Goal: Task Accomplishment & Management: Complete application form

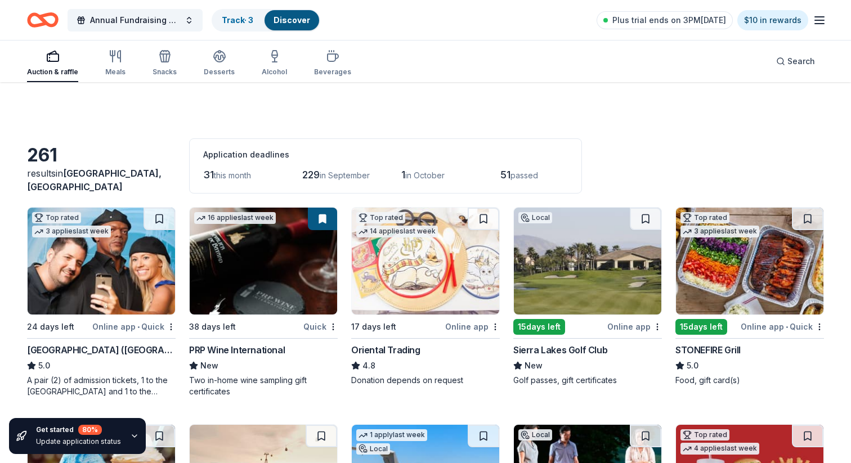
scroll to position [397, 0]
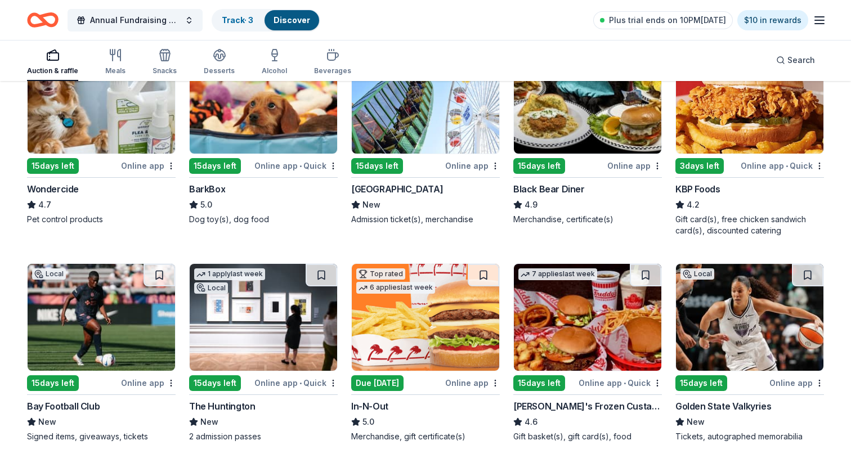
scroll to position [601, 0]
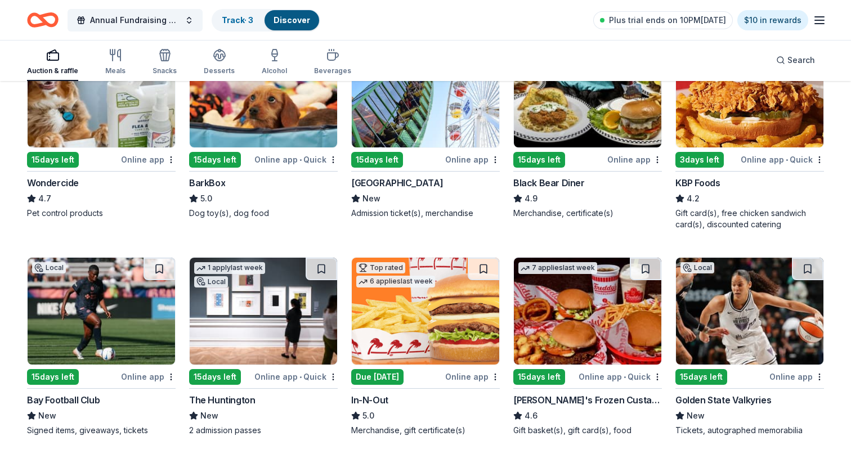
click at [160, 114] on img at bounding box center [101, 94] width 147 height 107
click at [278, 116] on img at bounding box center [263, 94] width 147 height 107
click at [583, 119] on img at bounding box center [587, 94] width 147 height 107
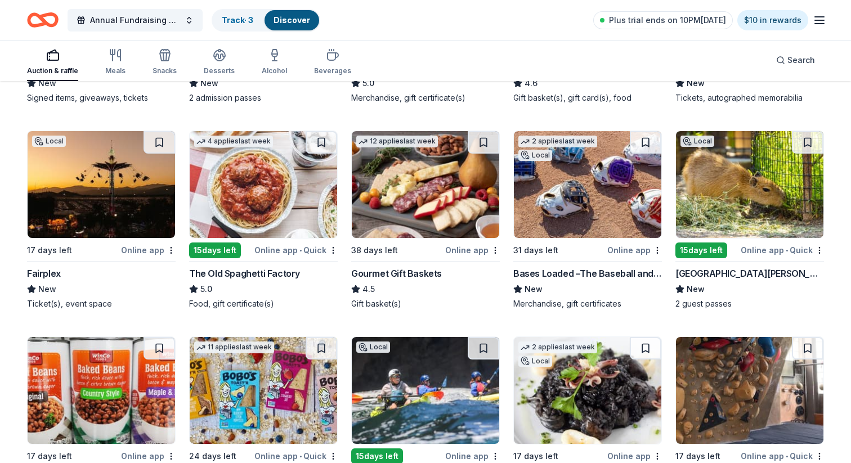
scroll to position [933, 0]
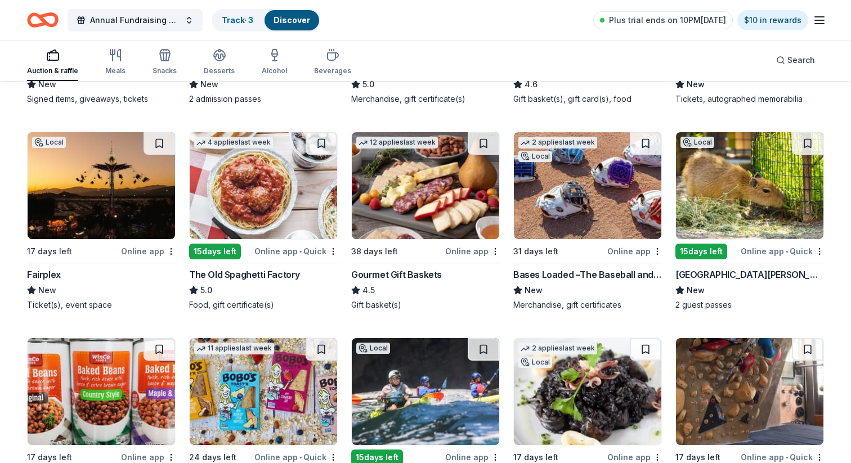
click at [276, 212] on img at bounding box center [263, 185] width 147 height 107
click at [102, 224] on img at bounding box center [101, 185] width 147 height 107
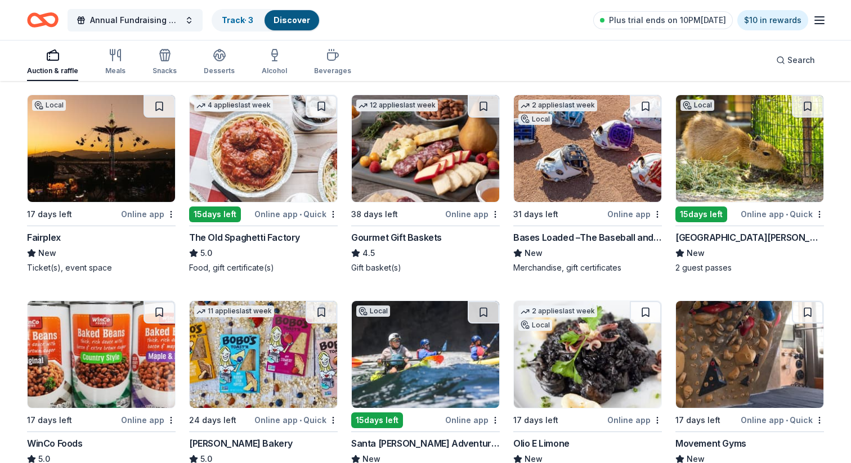
scroll to position [975, 0]
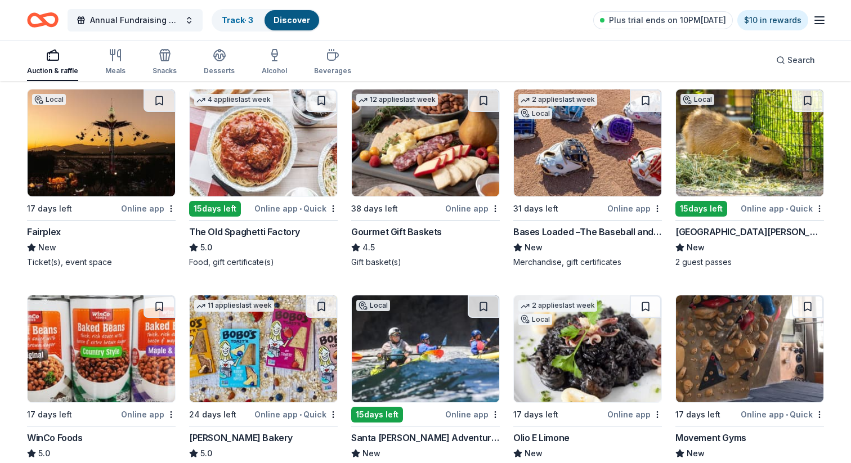
click at [460, 162] on img at bounding box center [425, 142] width 147 height 107
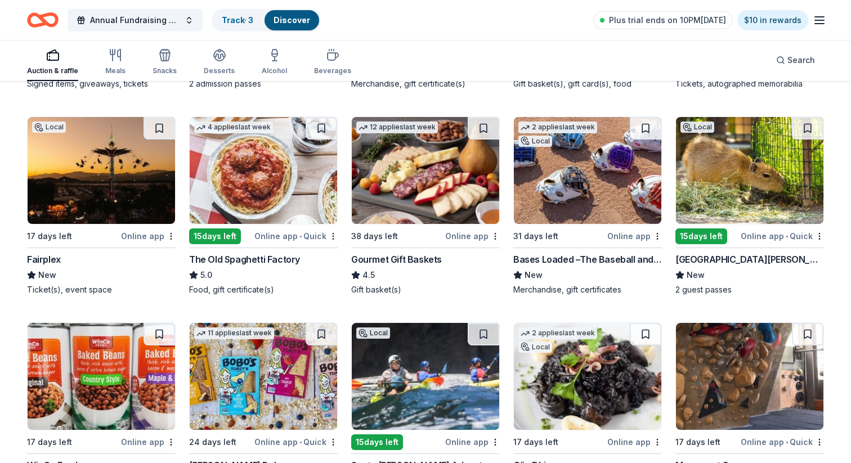
scroll to position [946, 0]
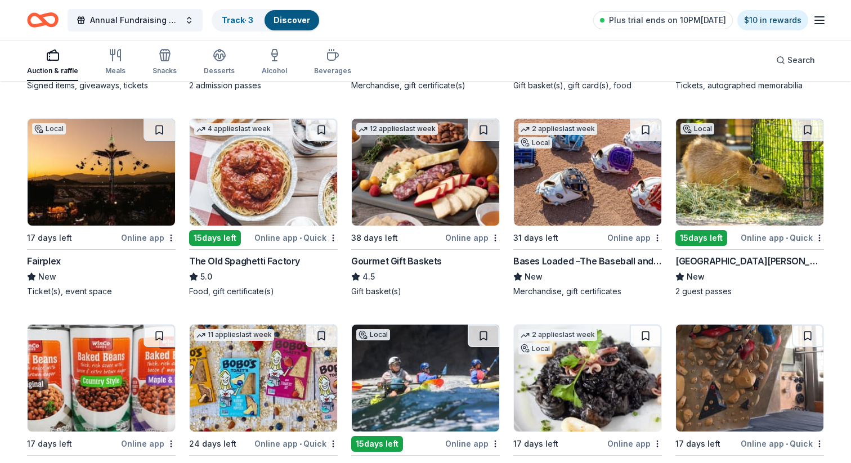
click at [562, 181] on img at bounding box center [587, 172] width 147 height 107
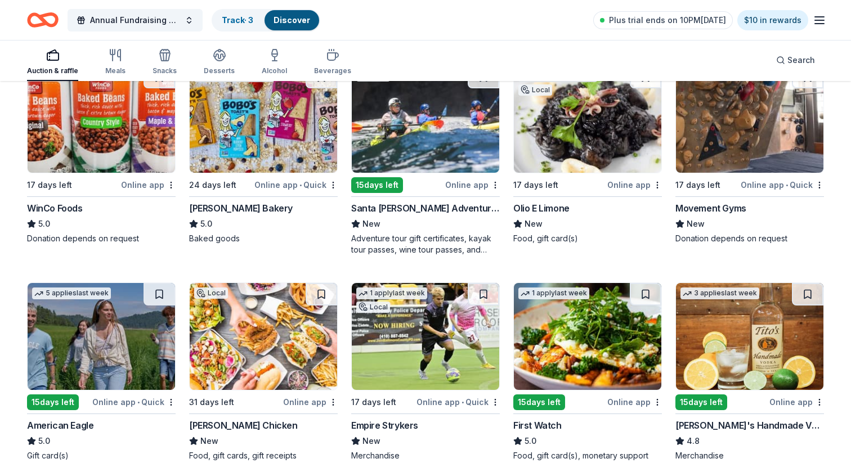
scroll to position [1197, 0]
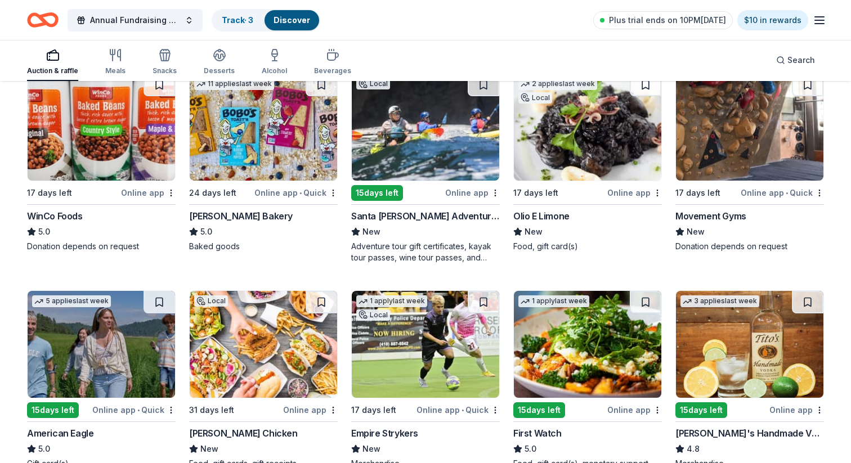
click at [264, 169] on img at bounding box center [263, 127] width 147 height 107
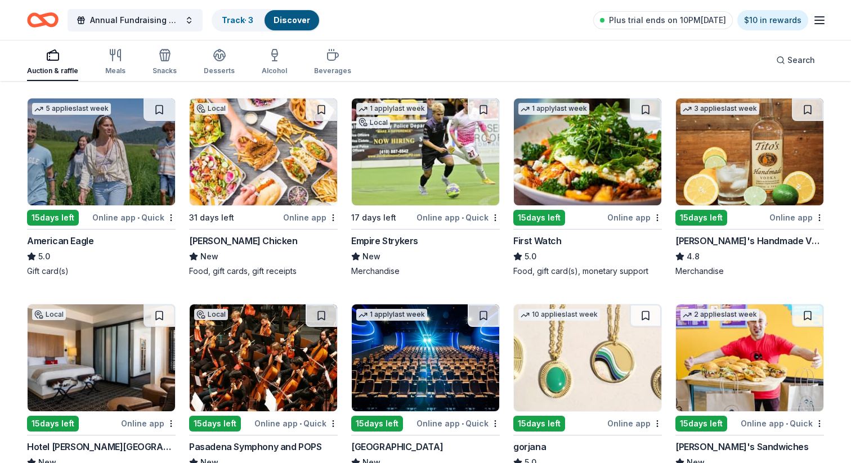
scroll to position [1391, 0]
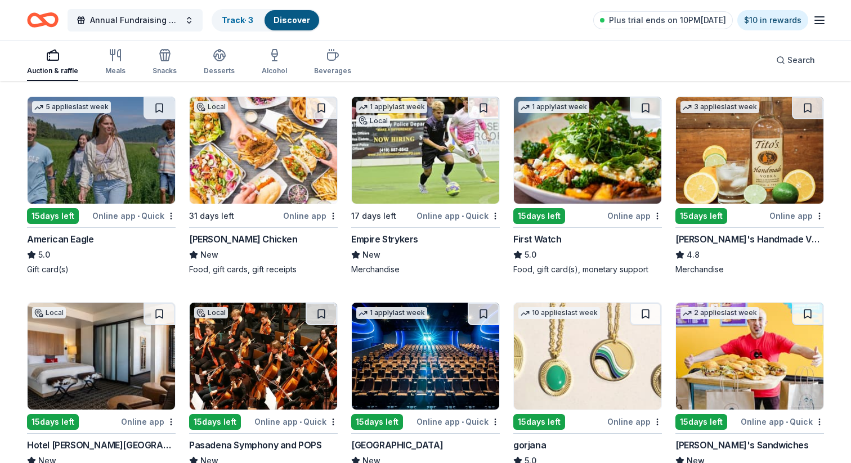
click at [133, 192] on img at bounding box center [101, 150] width 147 height 107
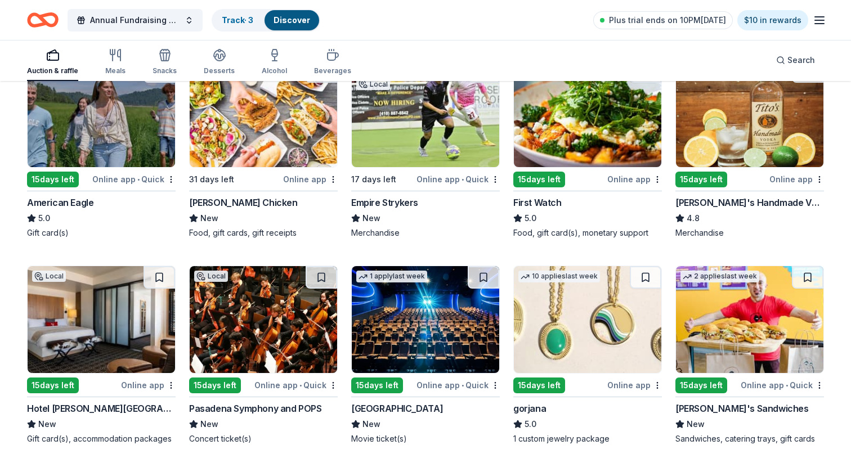
scroll to position [1422, 0]
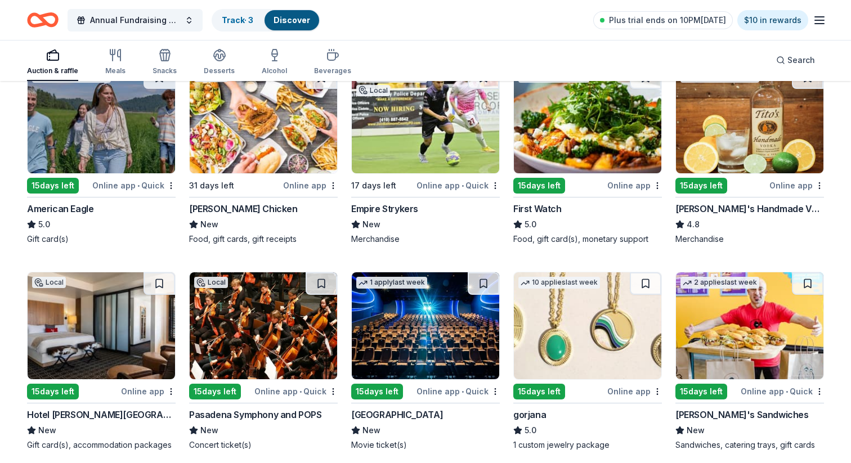
click at [755, 144] on img at bounding box center [749, 119] width 147 height 107
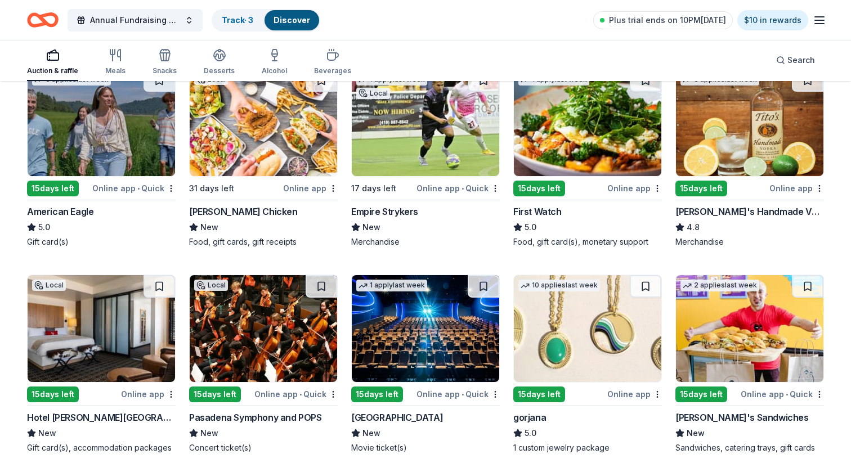
scroll to position [1415, 0]
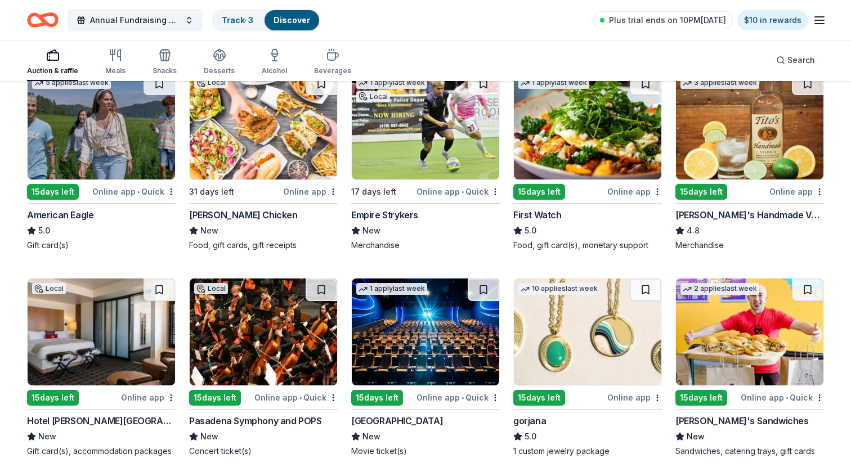
click at [577, 138] on img at bounding box center [587, 126] width 147 height 107
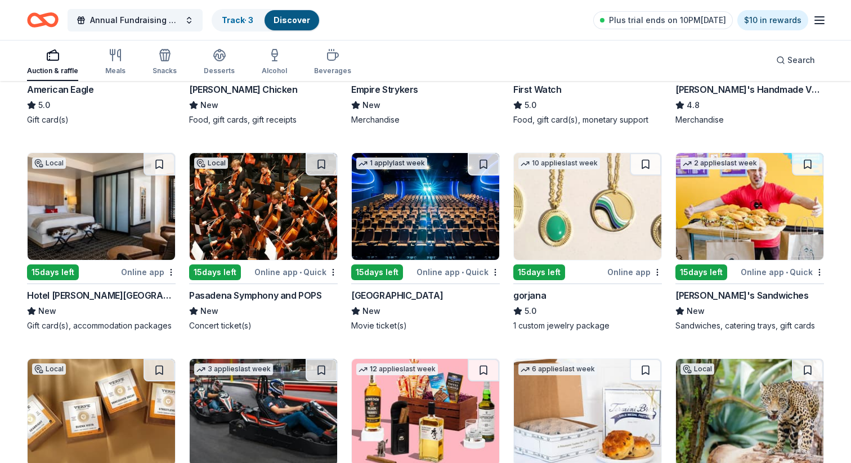
scroll to position [1543, 0]
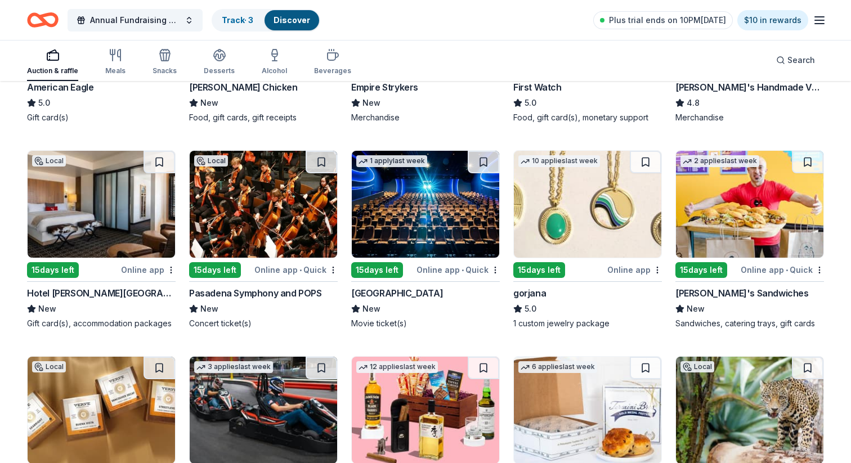
click at [103, 228] on img at bounding box center [101, 204] width 147 height 107
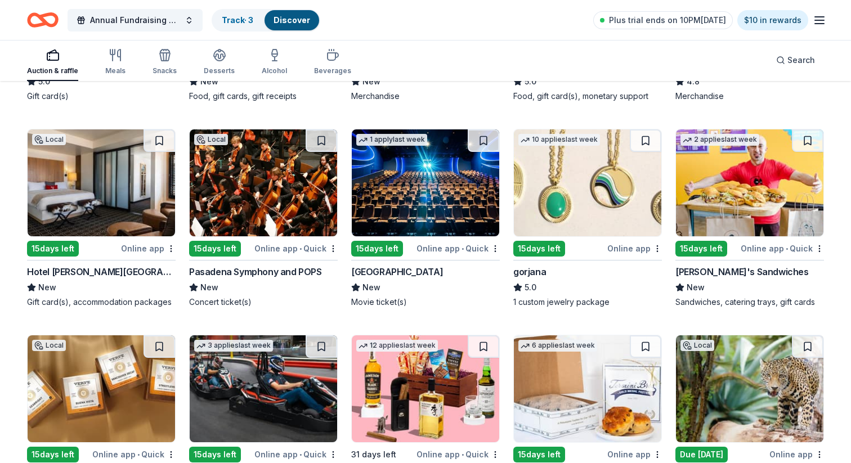
scroll to position [1571, 0]
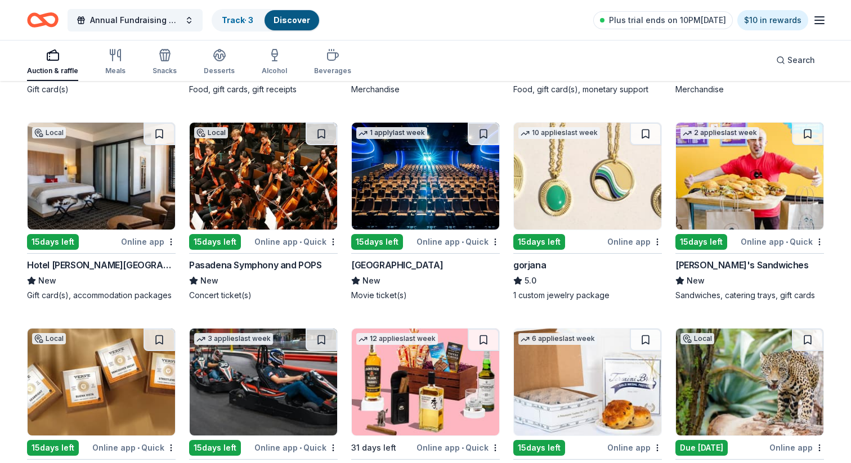
click at [275, 174] on img at bounding box center [263, 176] width 147 height 107
click at [465, 186] on img at bounding box center [425, 176] width 147 height 107
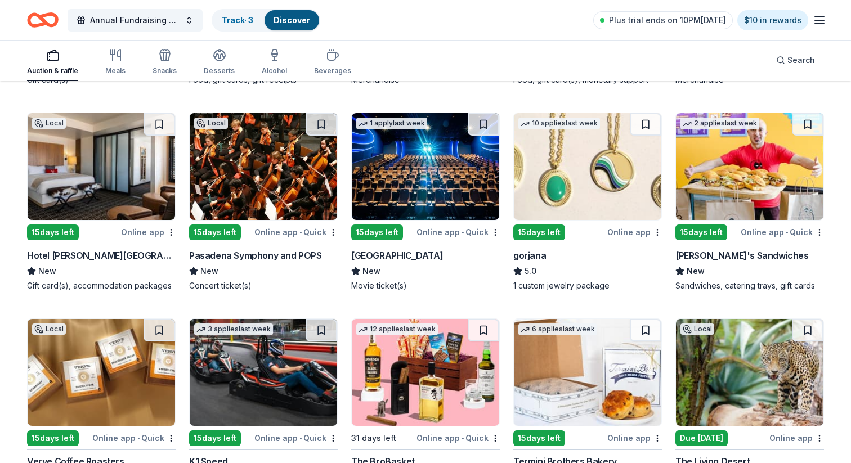
scroll to position [1577, 0]
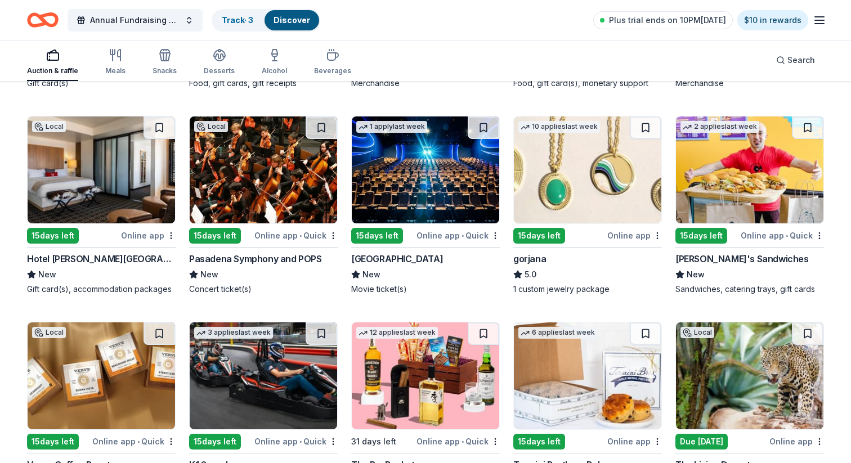
click at [590, 199] on img at bounding box center [587, 169] width 147 height 107
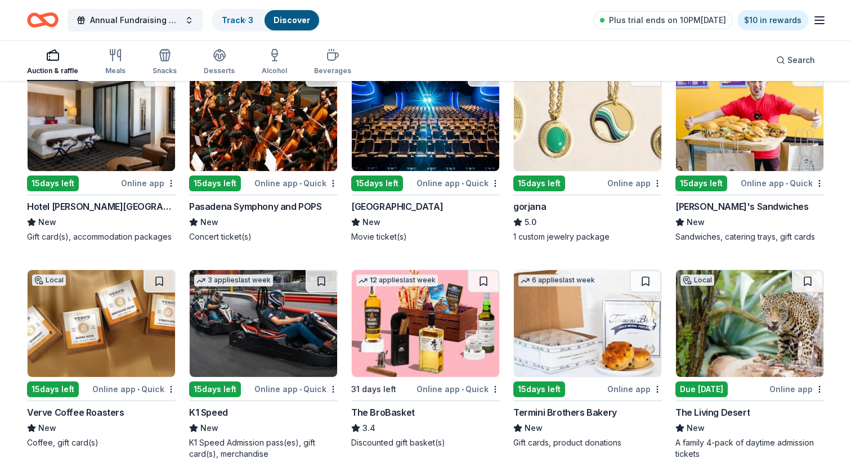
scroll to position [1631, 0]
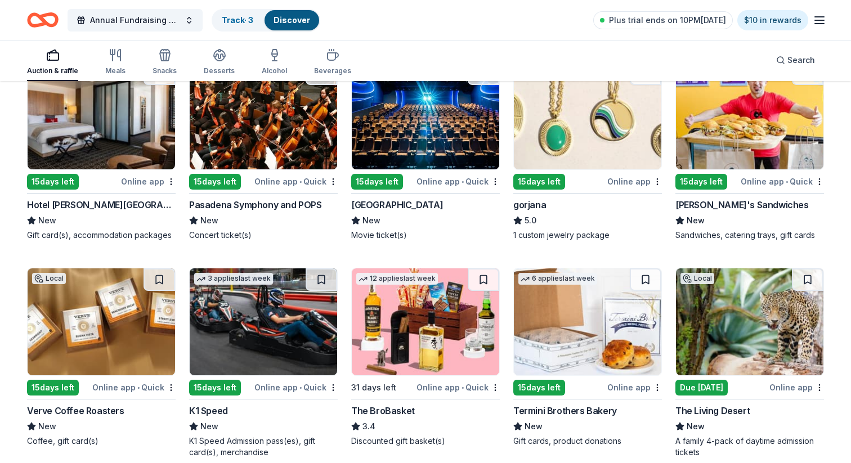
click at [765, 152] on img at bounding box center [749, 115] width 147 height 107
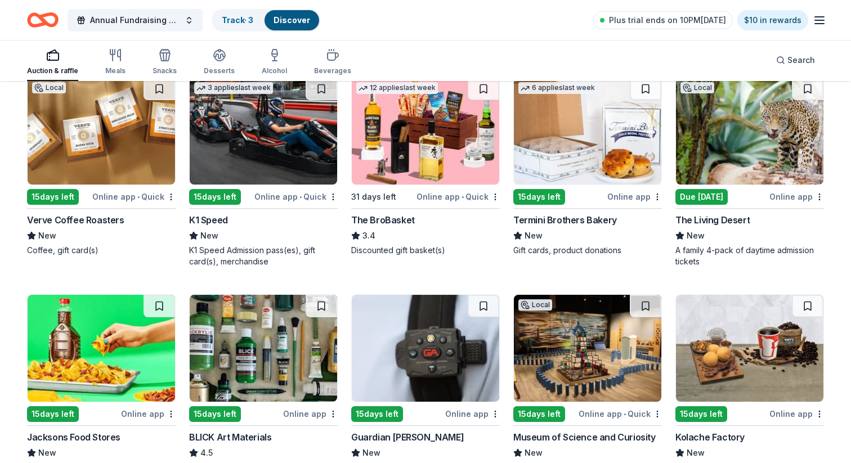
scroll to position [1823, 0]
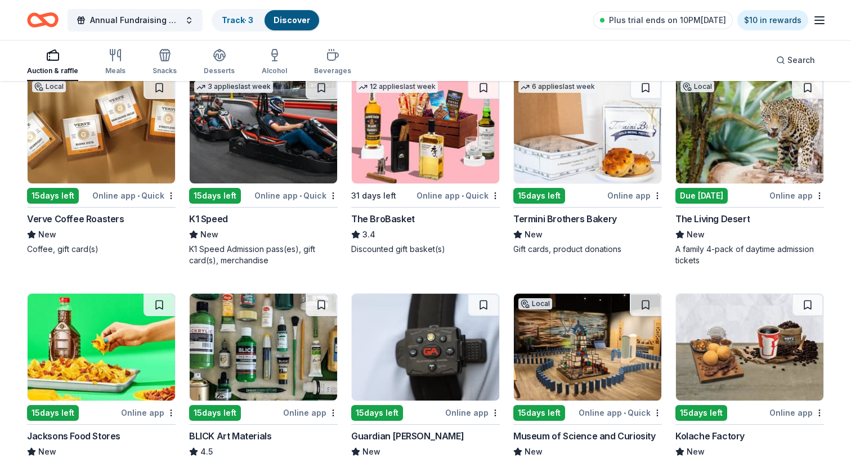
click at [127, 167] on img at bounding box center [101, 130] width 147 height 107
click at [283, 158] on img at bounding box center [263, 130] width 147 height 107
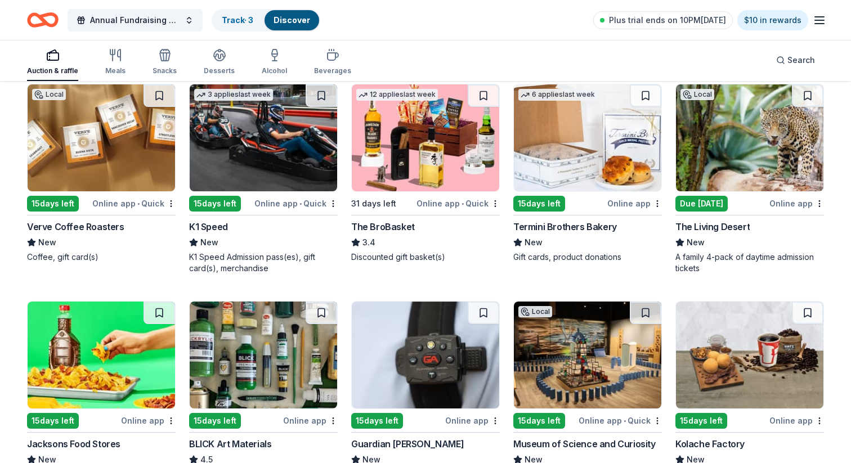
scroll to position [1809, 0]
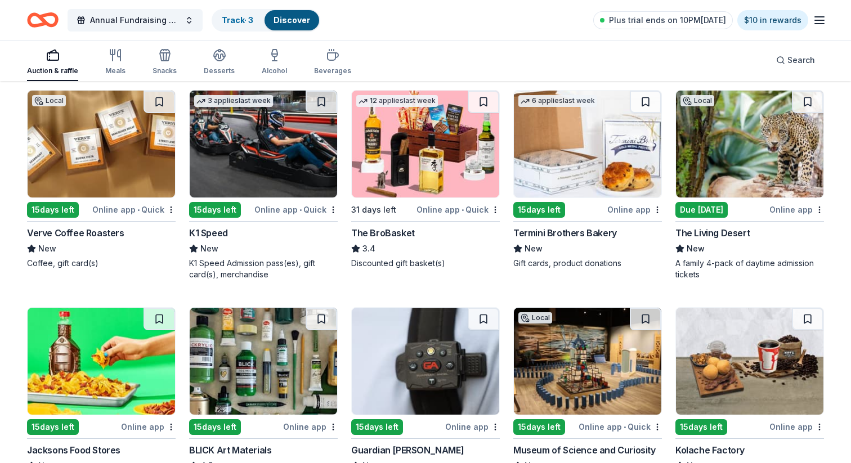
click at [438, 147] on img at bounding box center [425, 144] width 147 height 107
click at [555, 232] on div "Termini Brothers Bakery" at bounding box center [565, 233] width 104 height 14
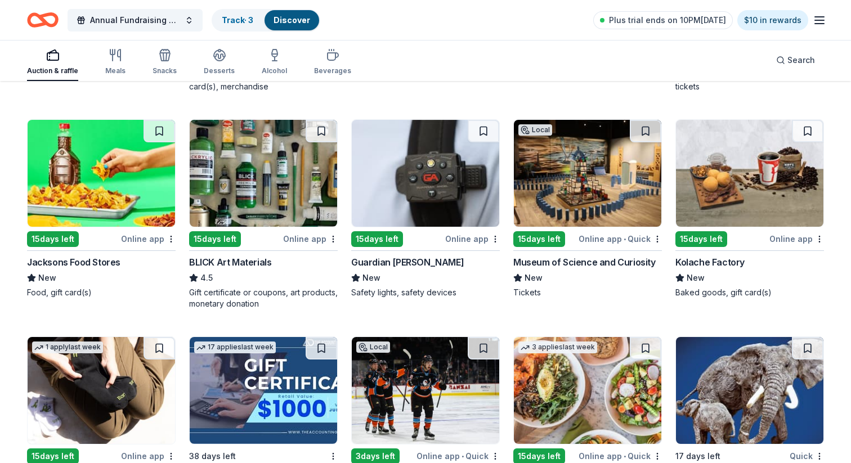
scroll to position [2000, 0]
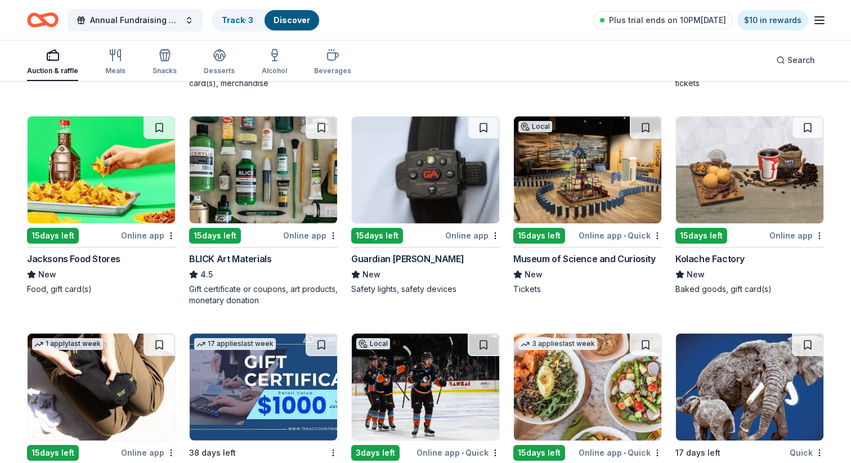
click at [133, 210] on img at bounding box center [101, 169] width 147 height 107
click at [251, 199] on img at bounding box center [263, 169] width 147 height 107
click at [569, 186] on img at bounding box center [587, 169] width 147 height 107
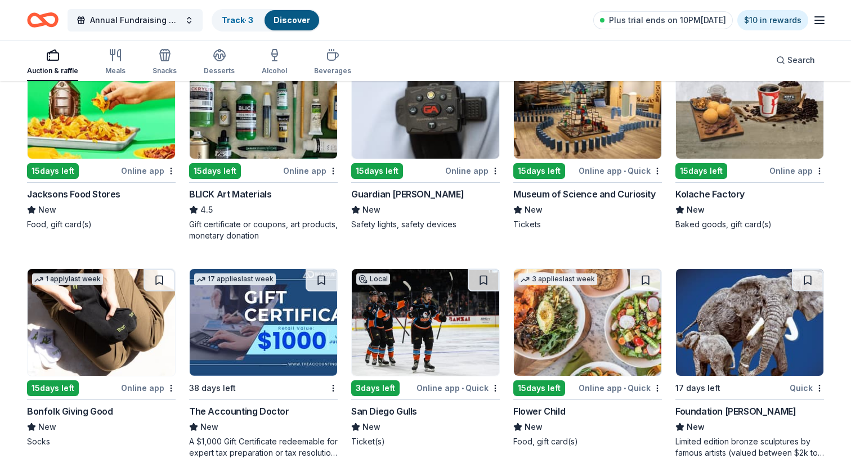
scroll to position [2066, 0]
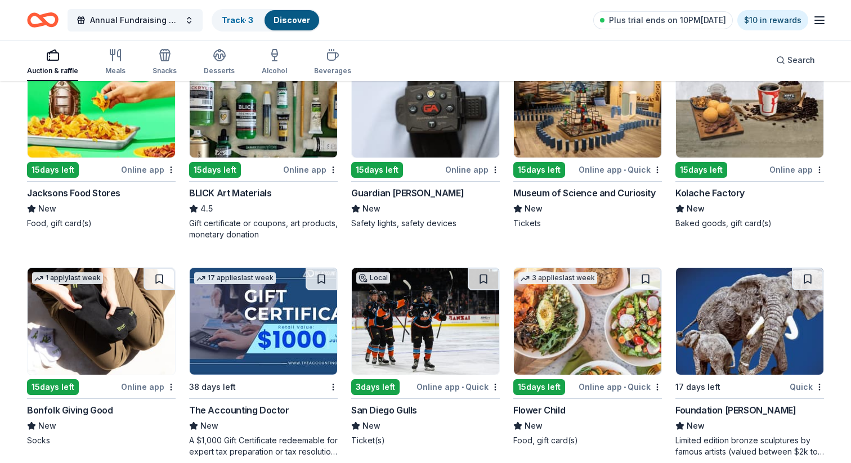
click at [743, 139] on img at bounding box center [749, 104] width 147 height 107
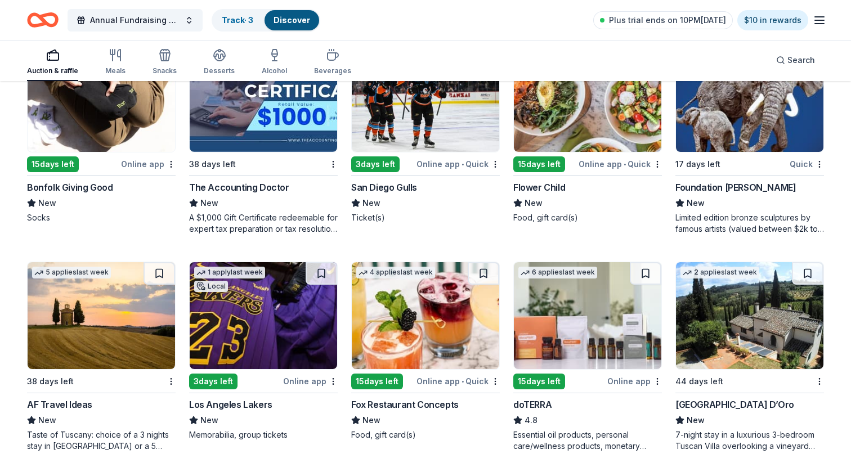
scroll to position [2296, 0]
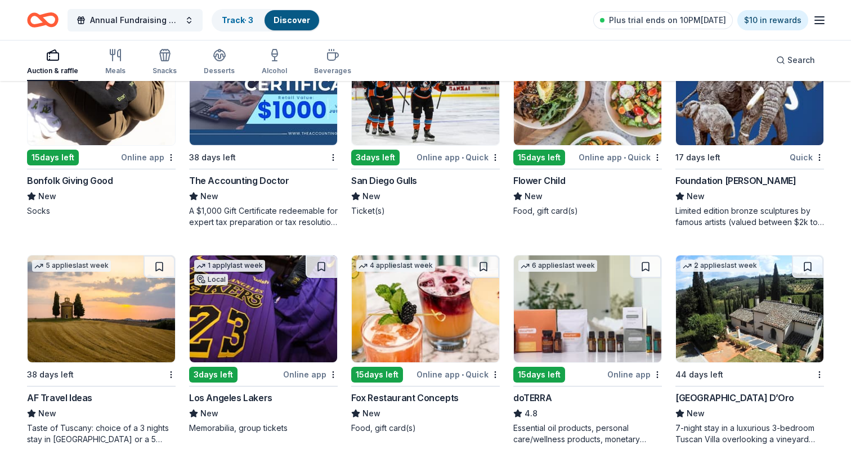
click at [145, 101] on img at bounding box center [101, 91] width 147 height 107
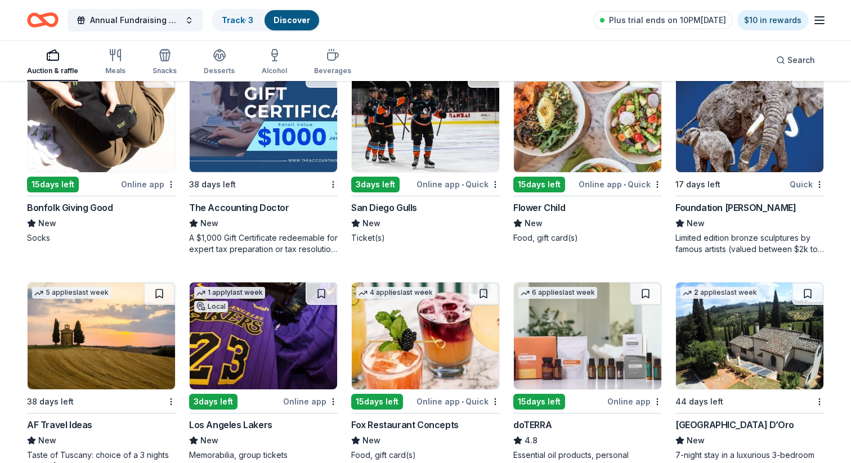
scroll to position [2260, 0]
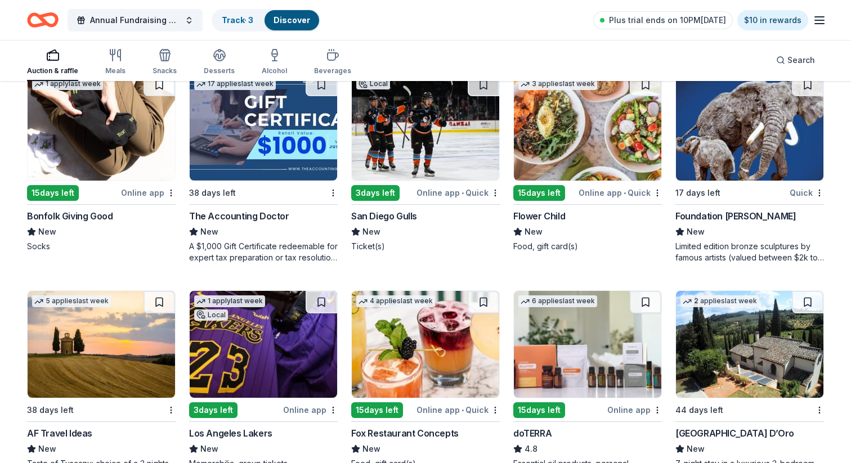
click at [590, 161] on img at bounding box center [587, 127] width 147 height 107
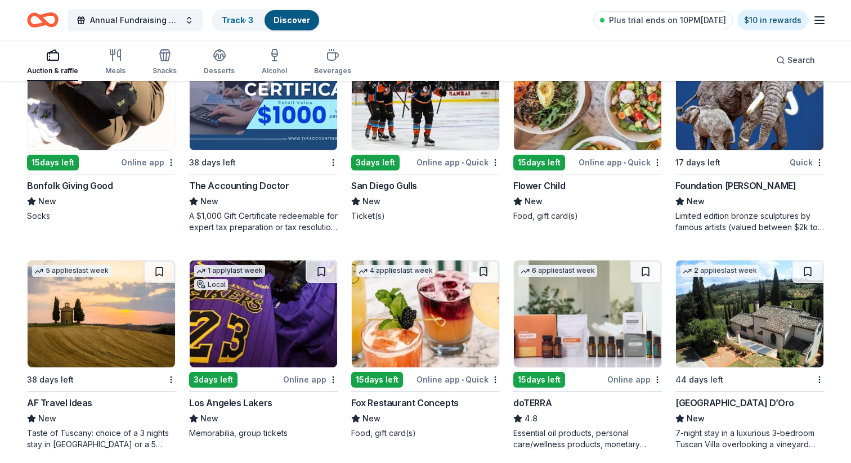
scroll to position [2292, 0]
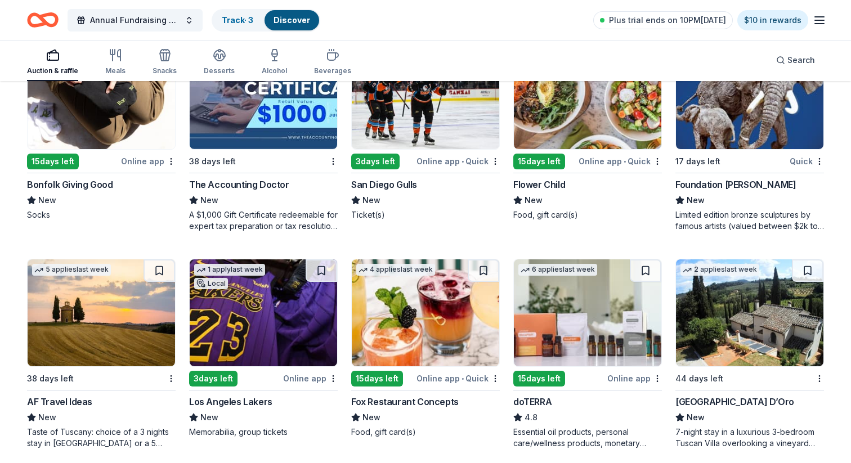
click at [727, 132] on img at bounding box center [749, 95] width 147 height 107
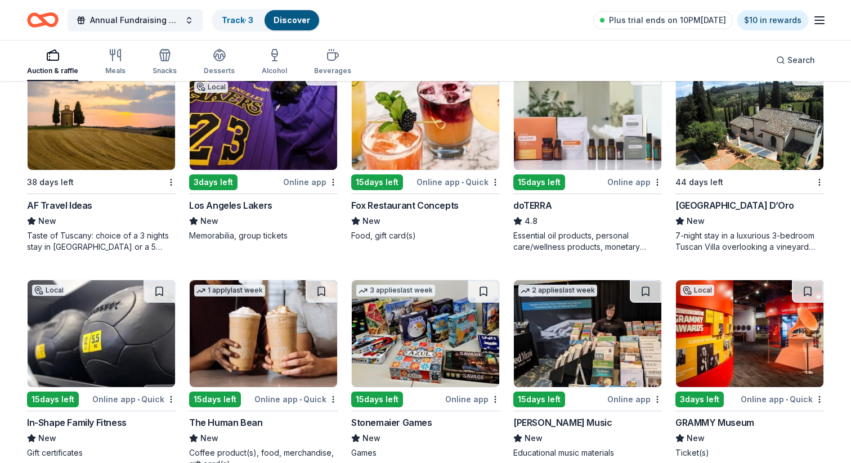
scroll to position [2482, 0]
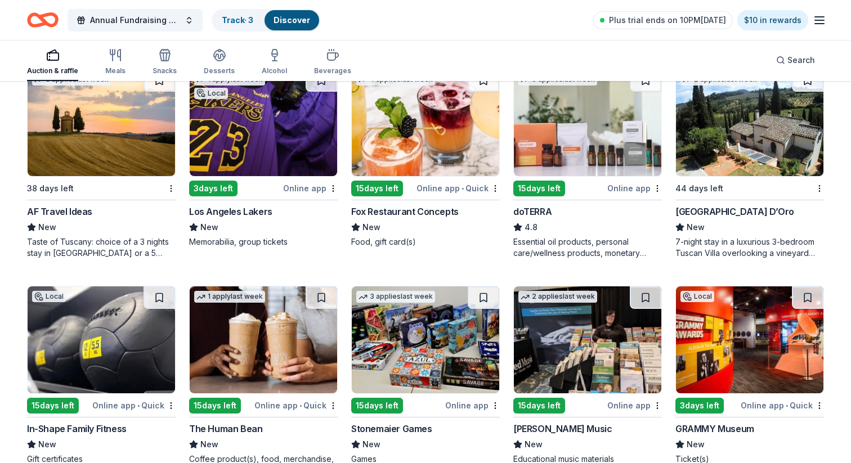
click at [462, 151] on img at bounding box center [425, 122] width 147 height 107
click at [586, 163] on img at bounding box center [587, 122] width 147 height 107
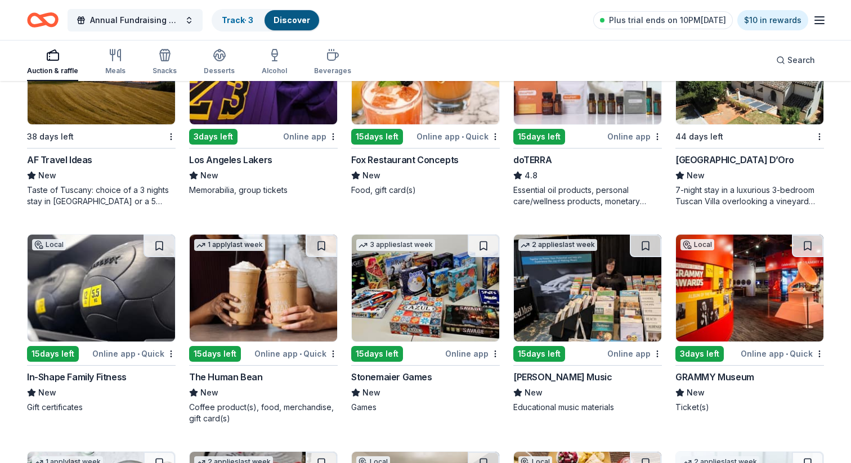
scroll to position [2528, 0]
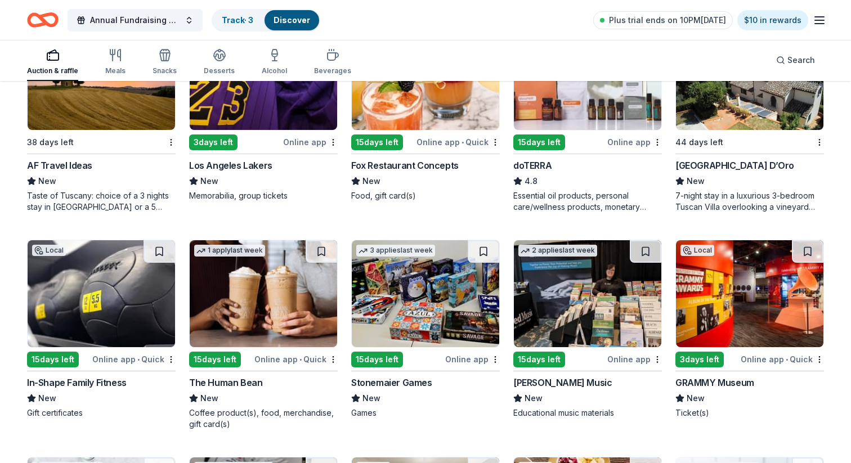
click at [726, 129] on img at bounding box center [749, 76] width 147 height 107
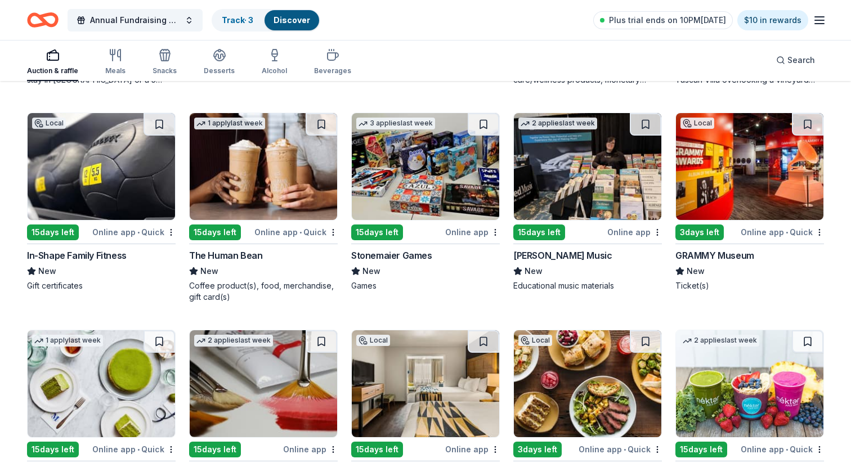
scroll to position [2656, 0]
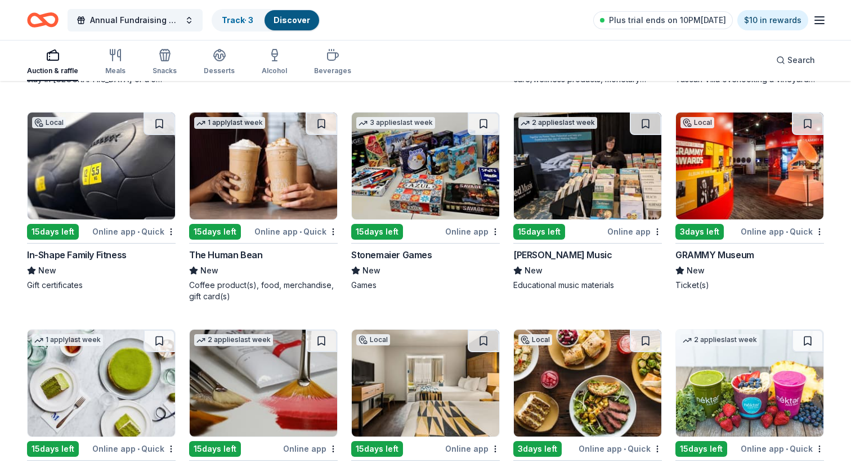
click at [144, 201] on img at bounding box center [101, 166] width 147 height 107
click at [294, 179] on img at bounding box center [263, 166] width 147 height 107
click at [449, 197] on img at bounding box center [425, 166] width 147 height 107
click at [587, 201] on img at bounding box center [587, 166] width 147 height 107
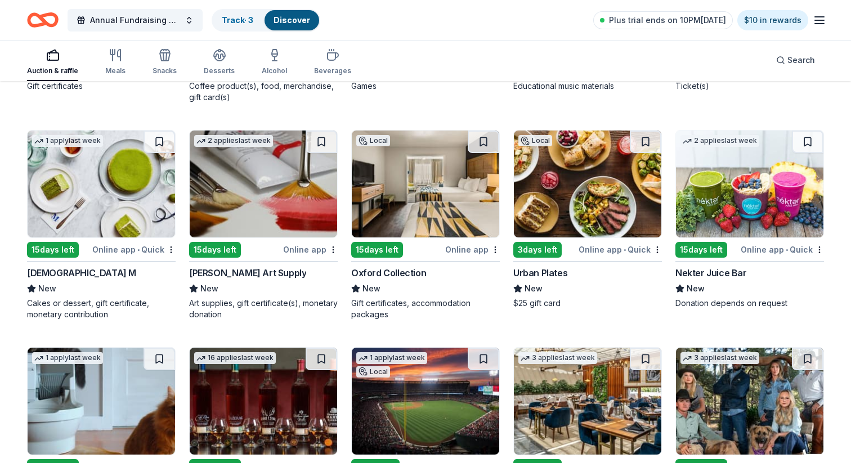
scroll to position [2862, 0]
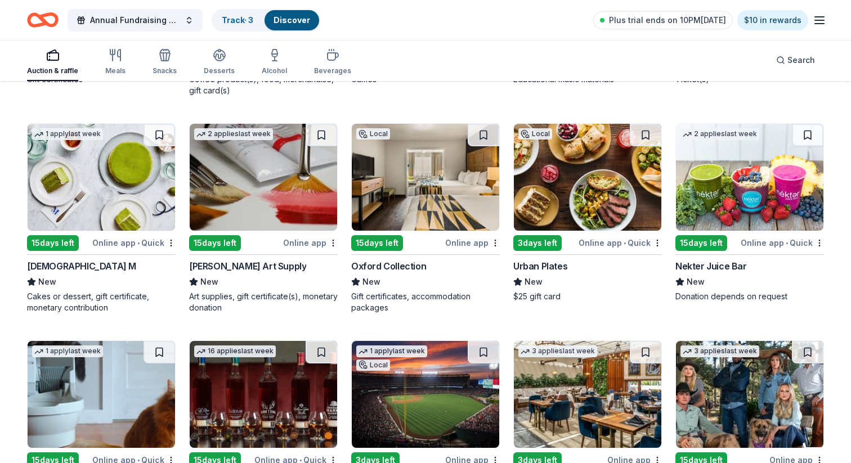
click at [121, 222] on img at bounding box center [101, 177] width 147 height 107
click at [425, 185] on img at bounding box center [425, 177] width 147 height 107
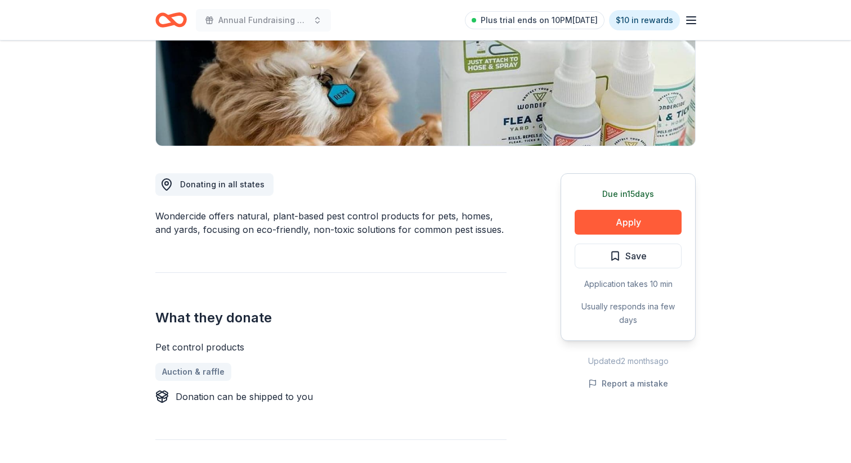
scroll to position [197, 0]
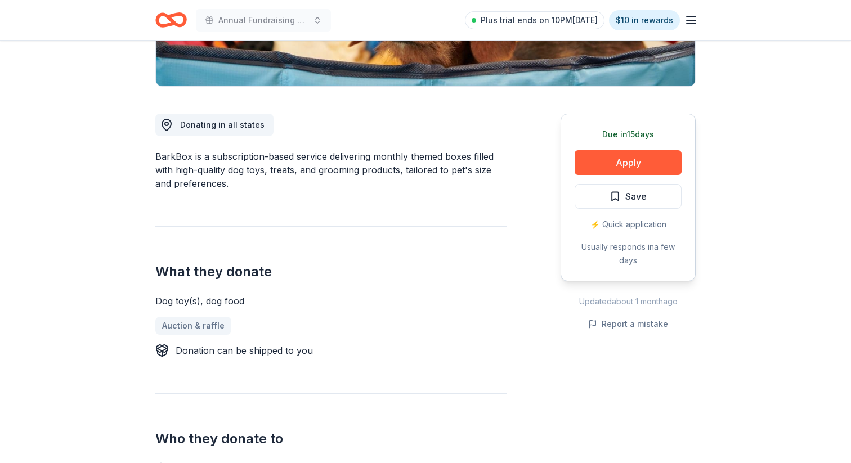
scroll to position [262, 0]
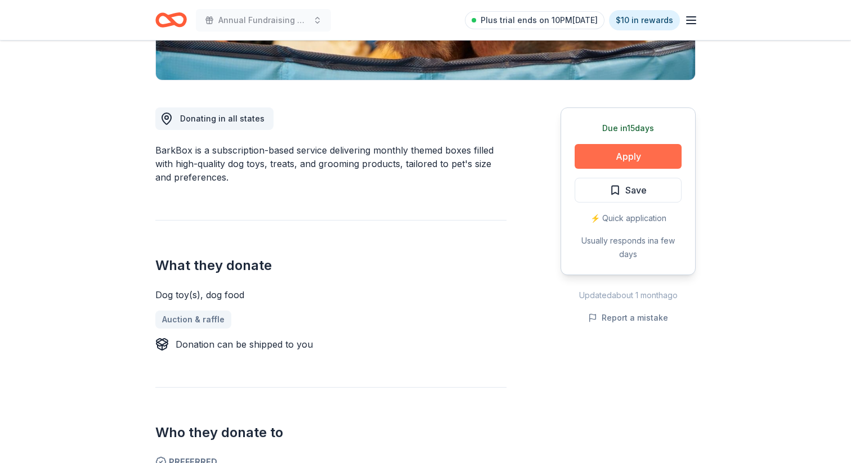
click at [631, 159] on button "Apply" at bounding box center [627, 156] width 107 height 25
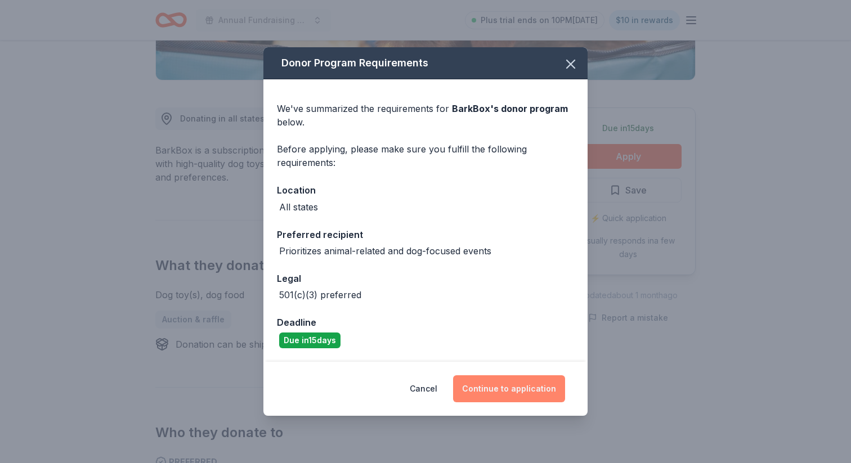
click at [485, 388] on button "Continue to application" at bounding box center [509, 388] width 112 height 27
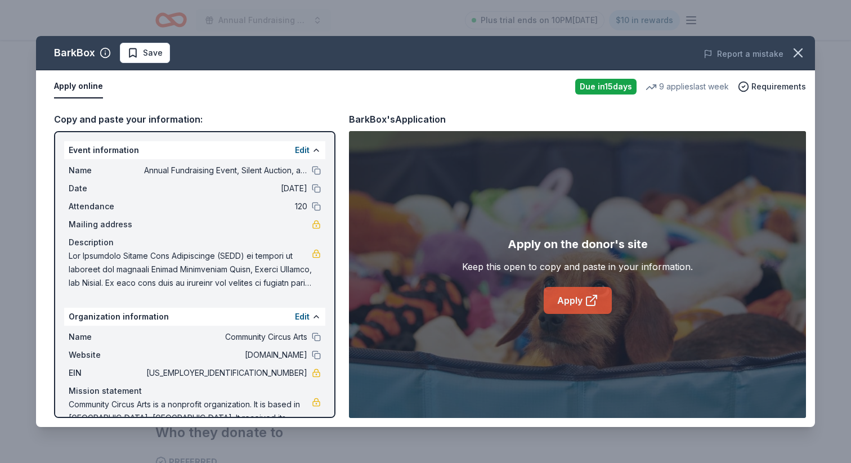
click at [585, 300] on icon at bounding box center [591, 301] width 14 height 14
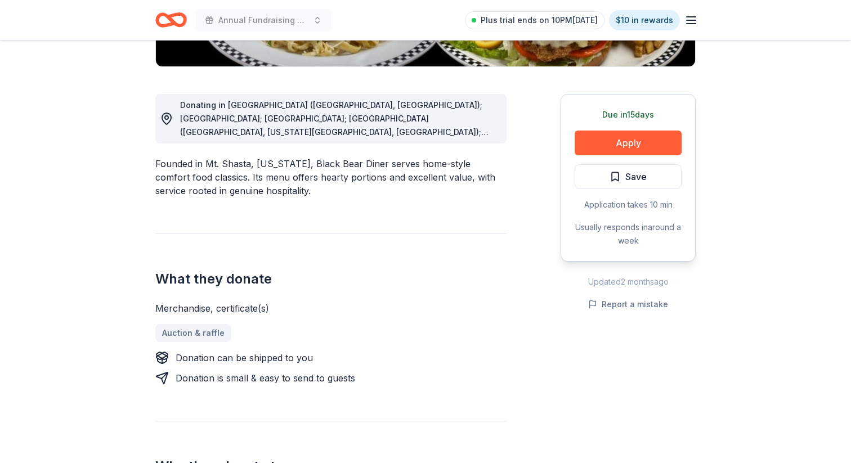
scroll to position [277, 0]
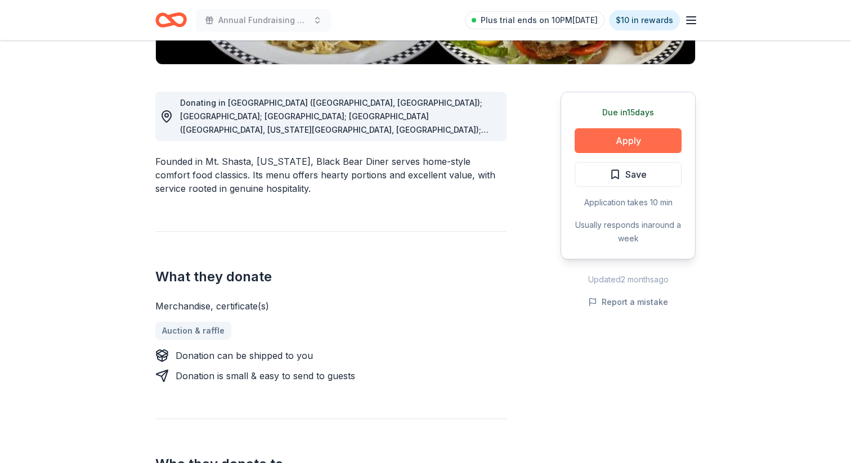
click at [614, 146] on button "Apply" at bounding box center [627, 140] width 107 height 25
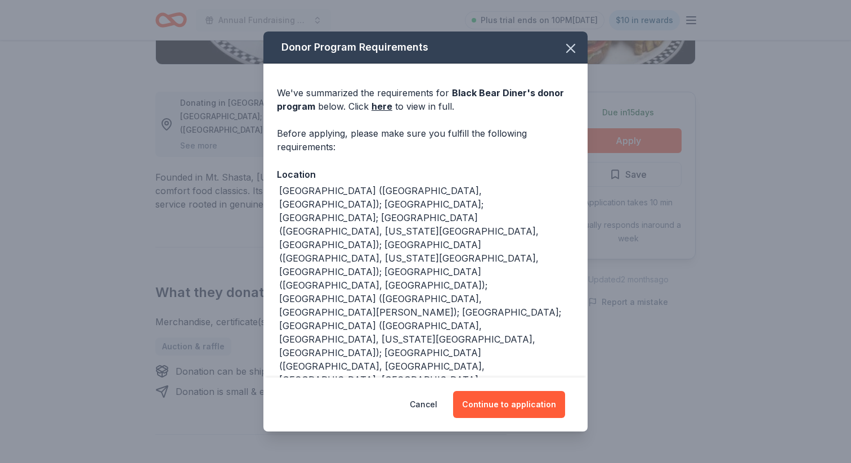
scroll to position [20, 0]
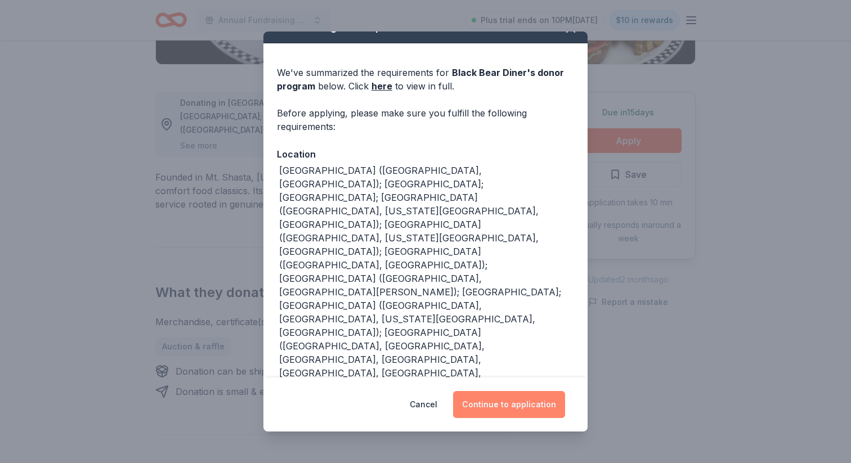
click at [492, 398] on button "Continue to application" at bounding box center [509, 404] width 112 height 27
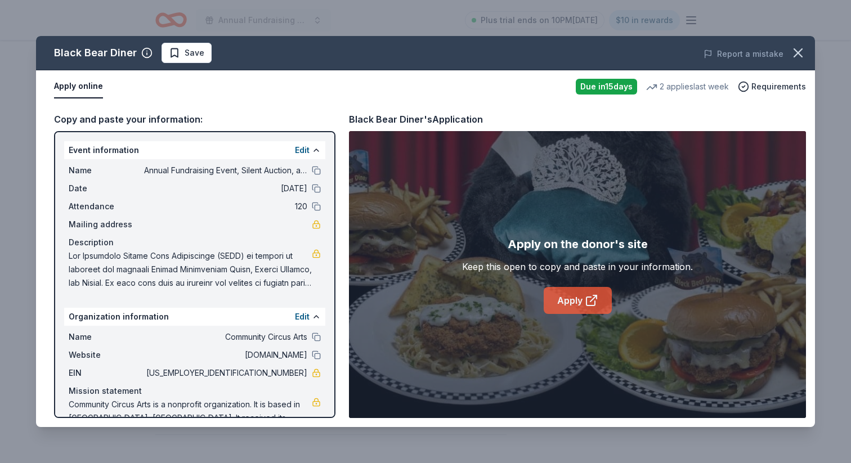
click at [560, 305] on link "Apply" at bounding box center [577, 300] width 68 height 27
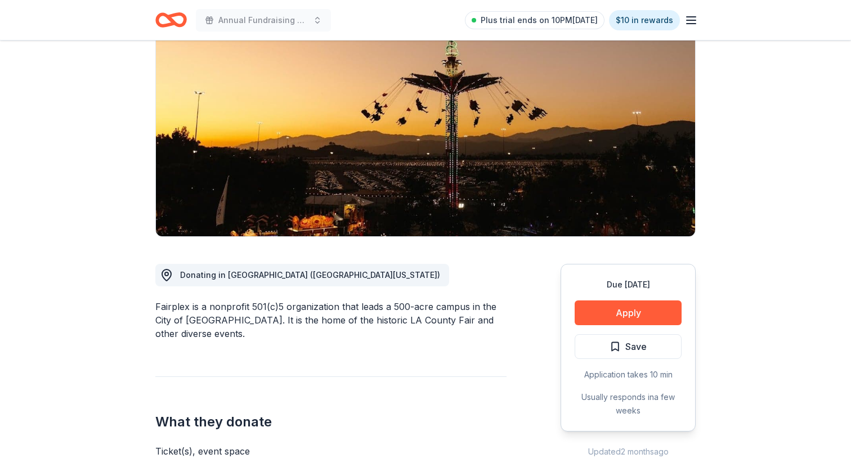
scroll to position [86, 0]
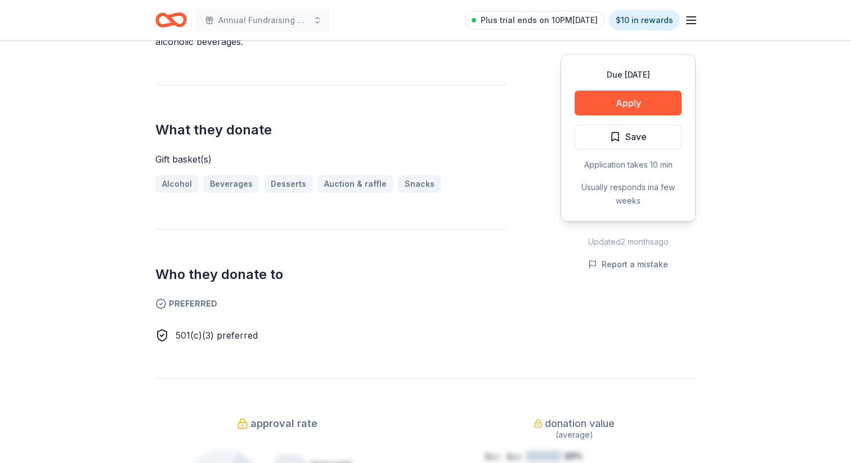
scroll to position [399, 0]
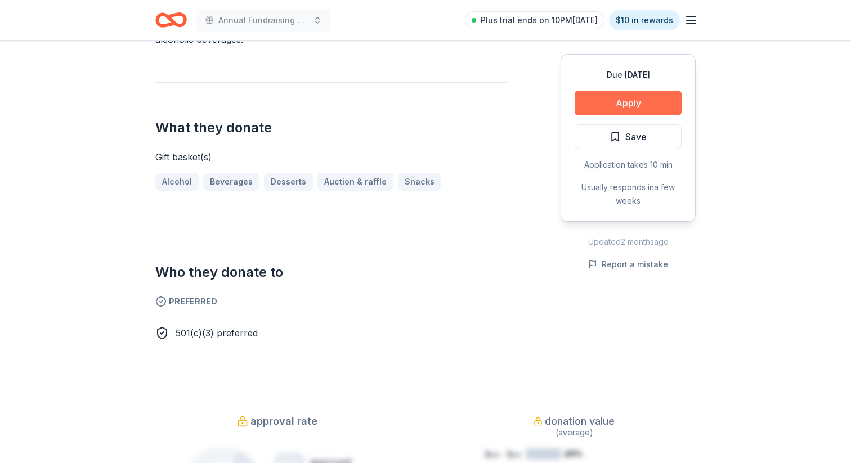
click at [621, 96] on button "Apply" at bounding box center [627, 103] width 107 height 25
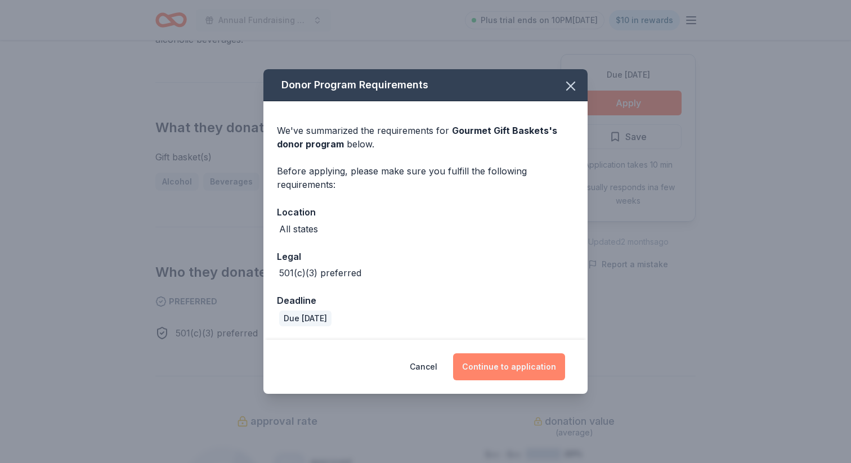
click at [506, 368] on button "Continue to application" at bounding box center [509, 366] width 112 height 27
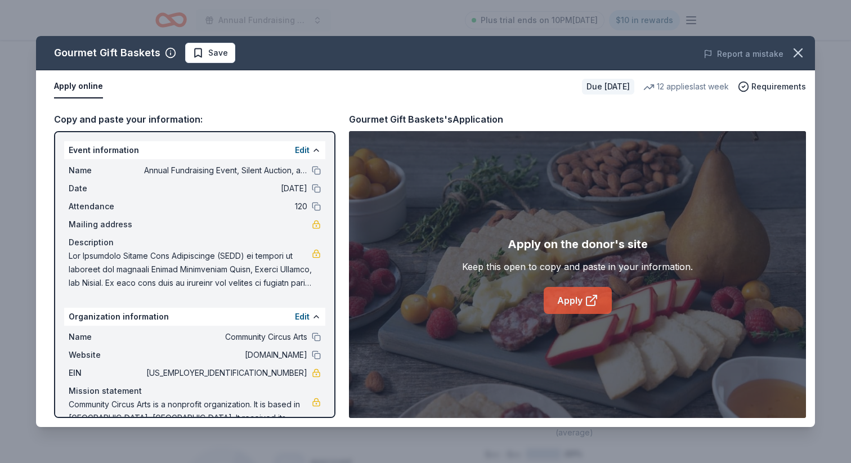
click at [579, 297] on link "Apply" at bounding box center [577, 300] width 68 height 27
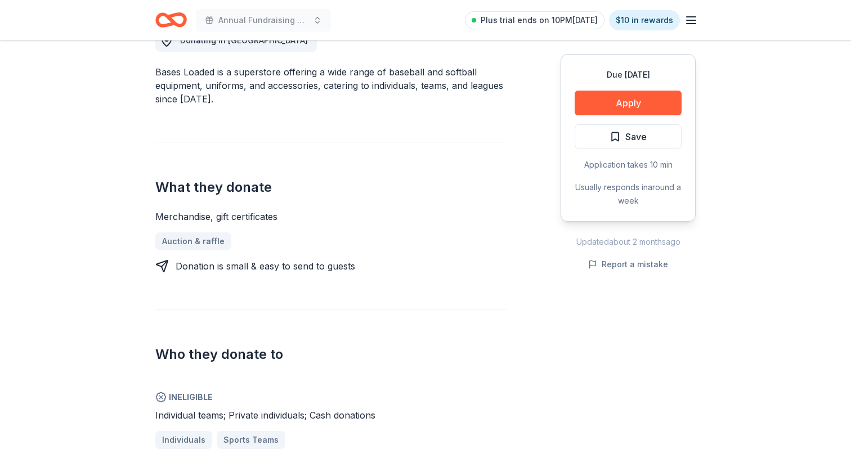
scroll to position [353, 0]
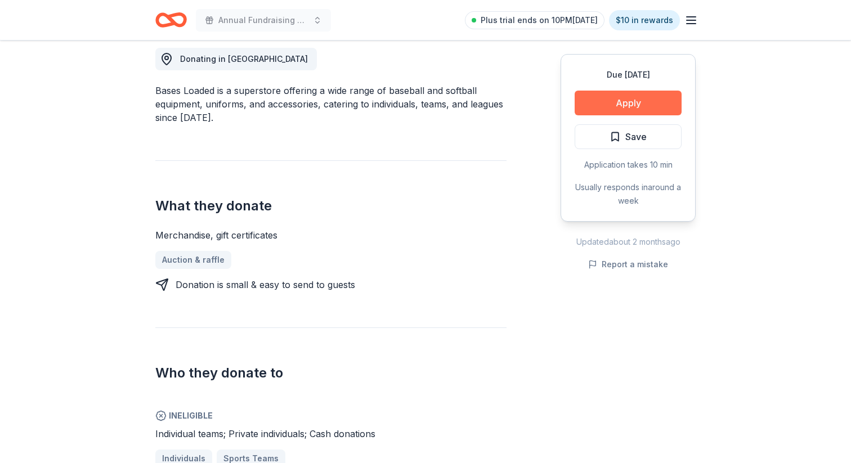
click at [617, 108] on button "Apply" at bounding box center [627, 103] width 107 height 25
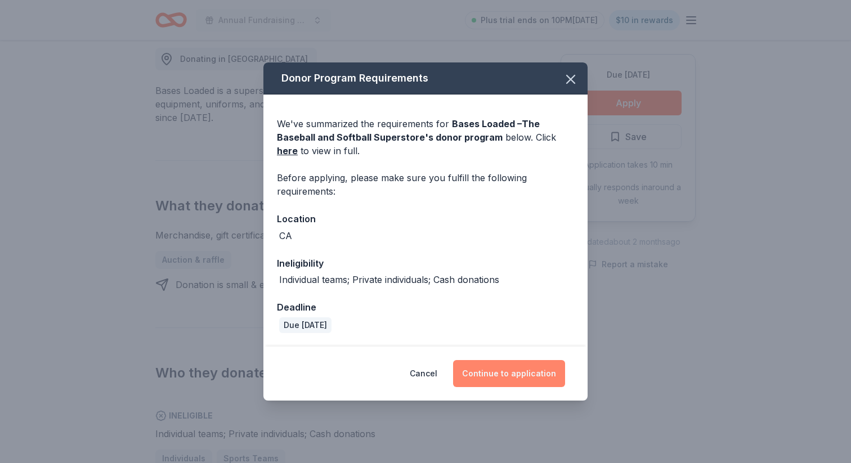
click at [499, 370] on button "Continue to application" at bounding box center [509, 373] width 112 height 27
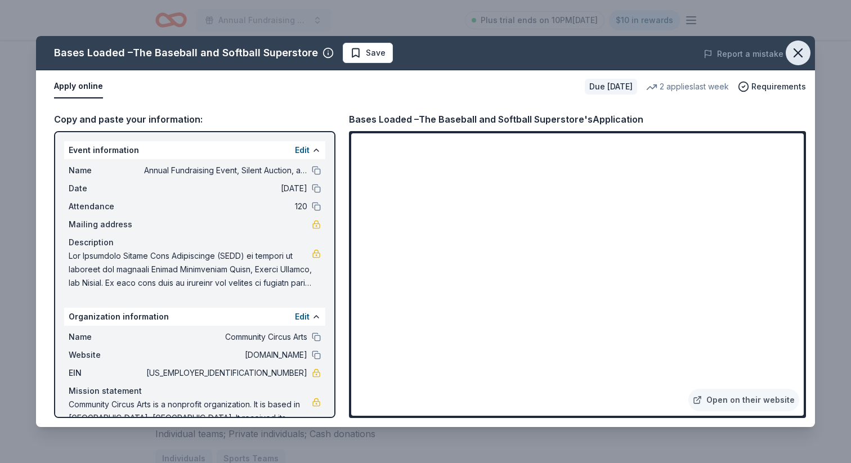
click at [799, 47] on icon "button" at bounding box center [798, 53] width 16 height 16
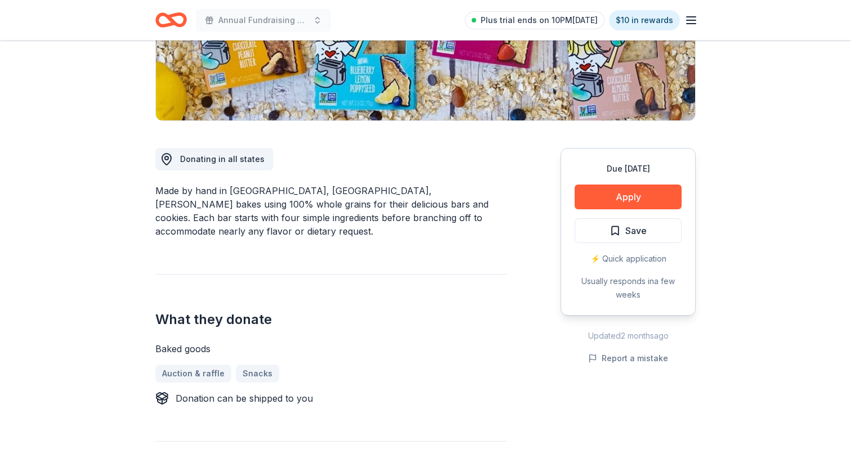
scroll to position [226, 0]
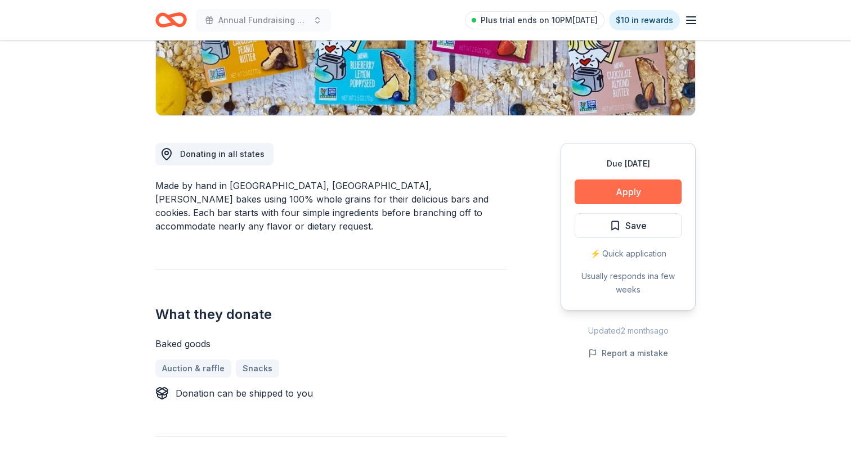
click at [655, 192] on button "Apply" at bounding box center [627, 191] width 107 height 25
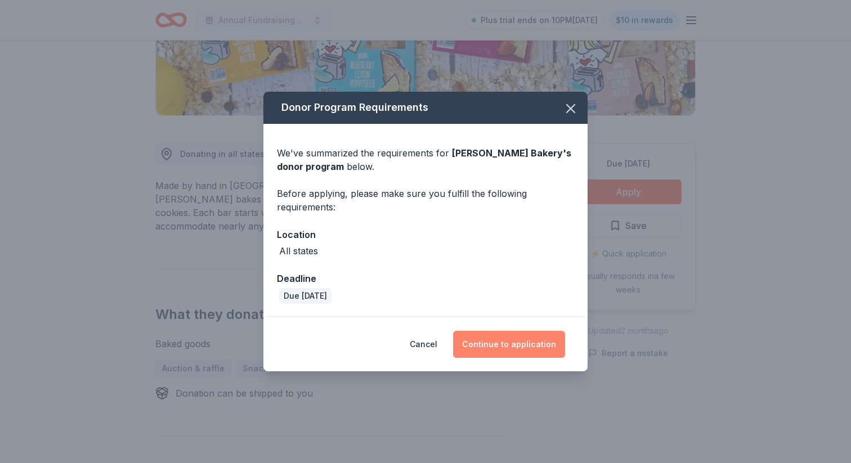
click at [521, 344] on button "Continue to application" at bounding box center [509, 344] width 112 height 27
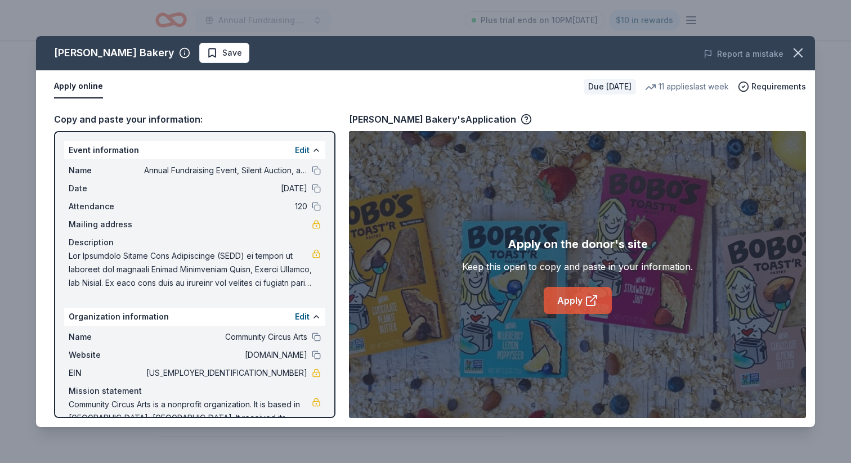
click at [567, 300] on link "Apply" at bounding box center [577, 300] width 68 height 27
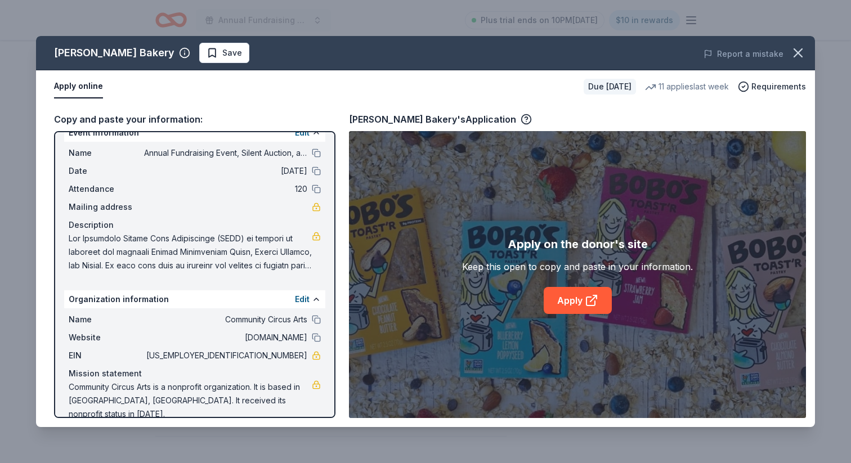
scroll to position [19, 0]
click at [520, 118] on icon "button" at bounding box center [525, 119] width 11 height 11
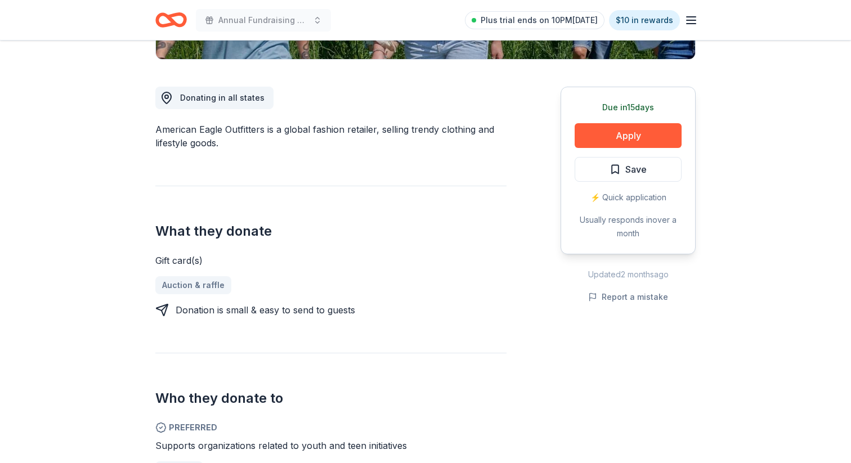
scroll to position [298, 0]
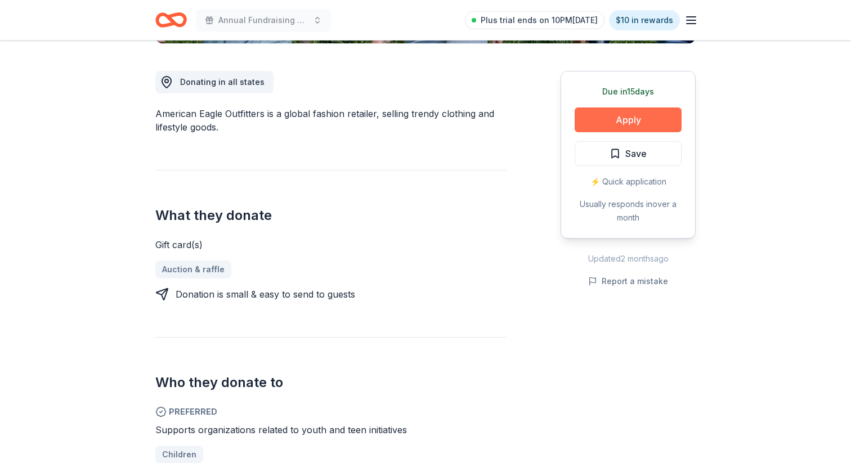
click at [649, 114] on button "Apply" at bounding box center [627, 119] width 107 height 25
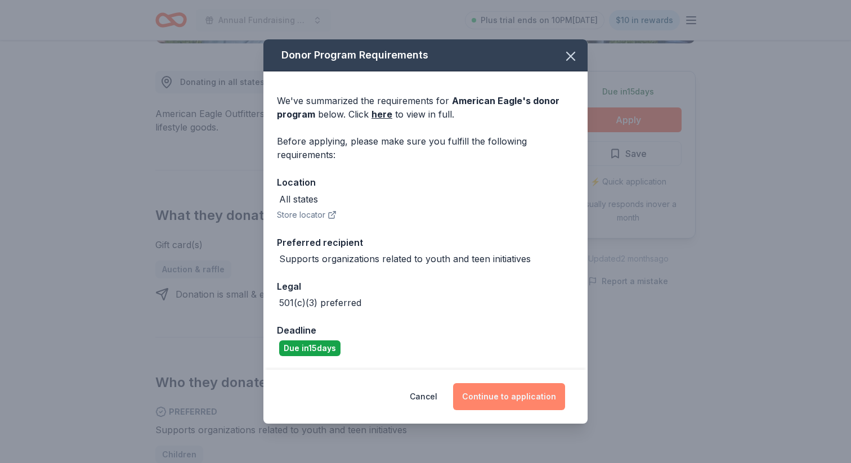
click at [503, 402] on button "Continue to application" at bounding box center [509, 396] width 112 height 27
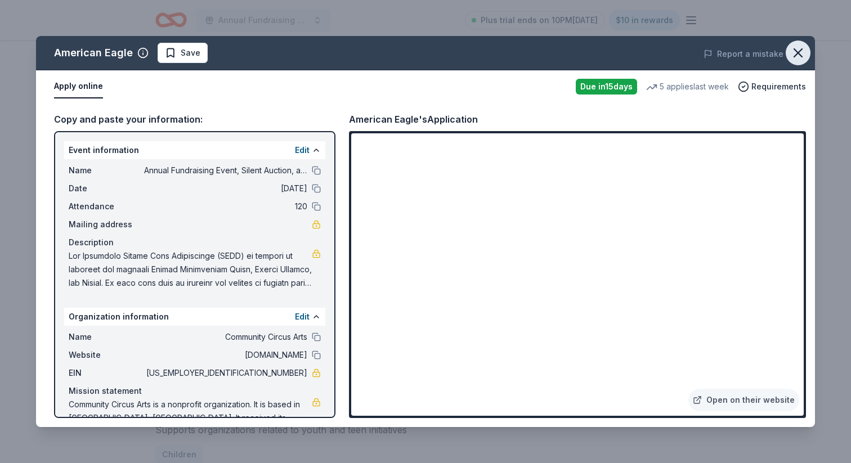
click at [797, 51] on icon "button" at bounding box center [798, 53] width 16 height 16
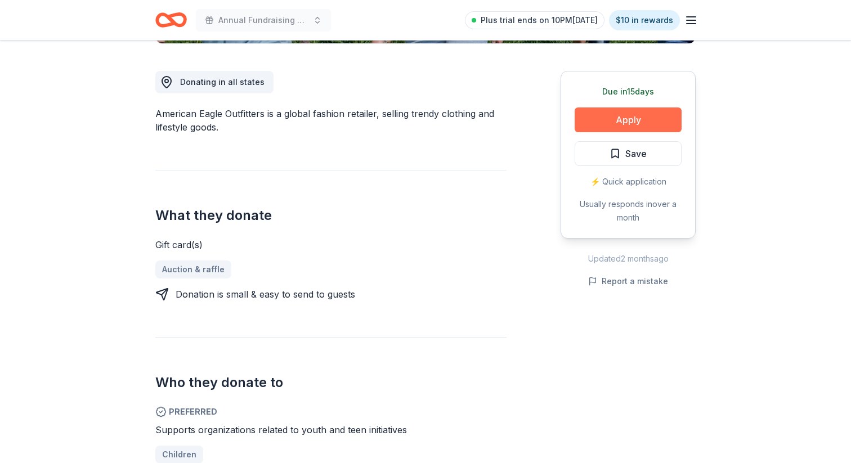
click at [646, 119] on button "Apply" at bounding box center [627, 119] width 107 height 25
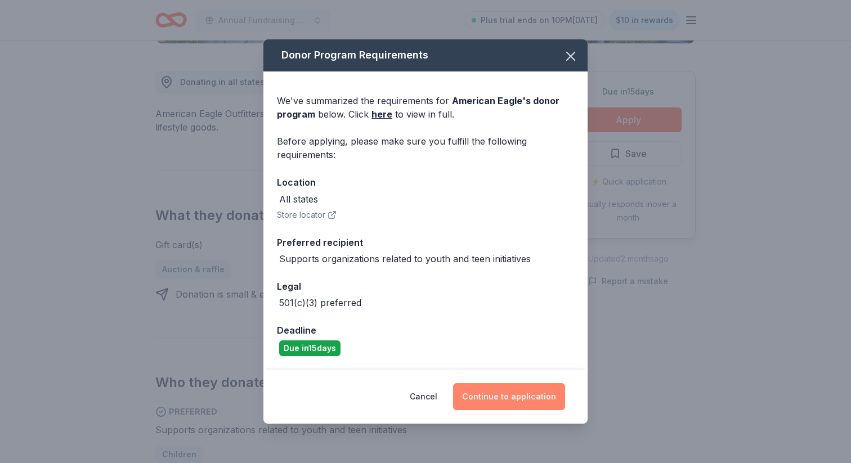
click at [537, 400] on button "Continue to application" at bounding box center [509, 396] width 112 height 27
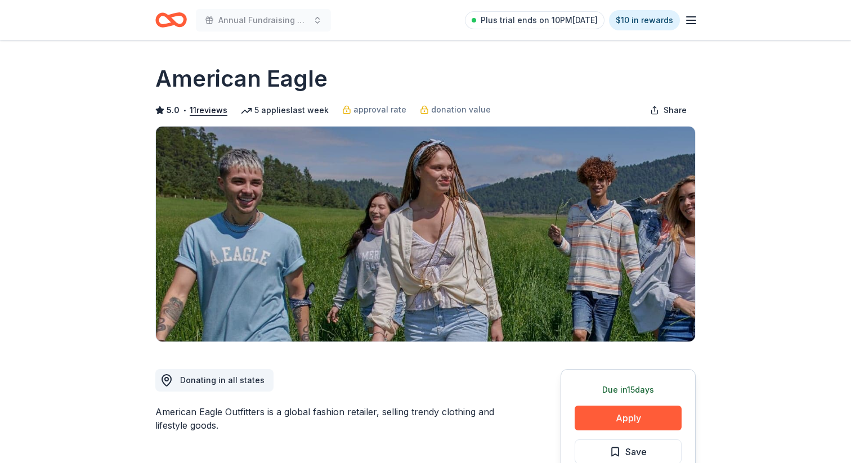
scroll to position [298, 0]
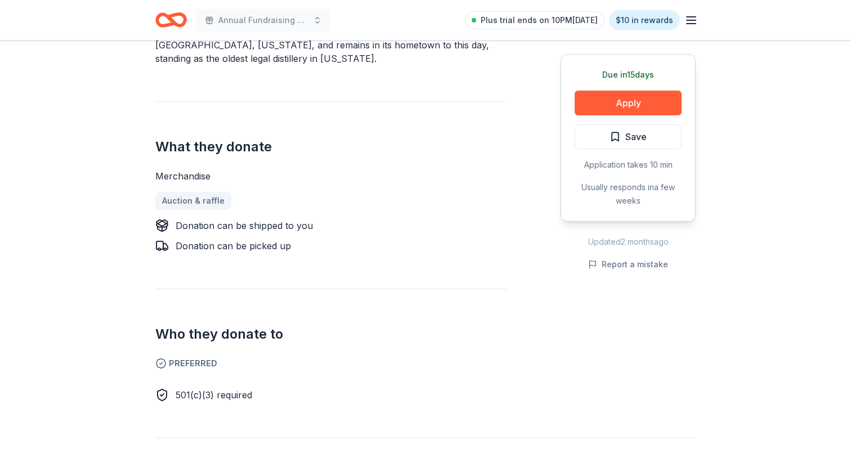
scroll to position [400, 0]
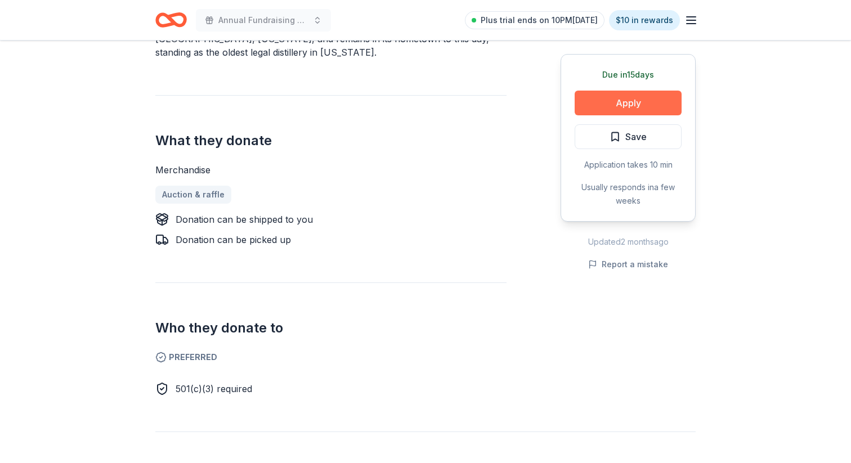
click at [618, 98] on button "Apply" at bounding box center [627, 103] width 107 height 25
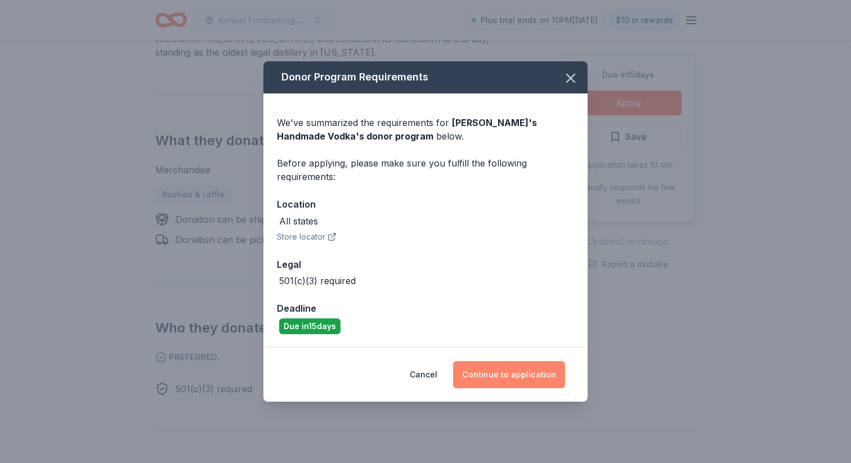
click at [496, 376] on button "Continue to application" at bounding box center [509, 374] width 112 height 27
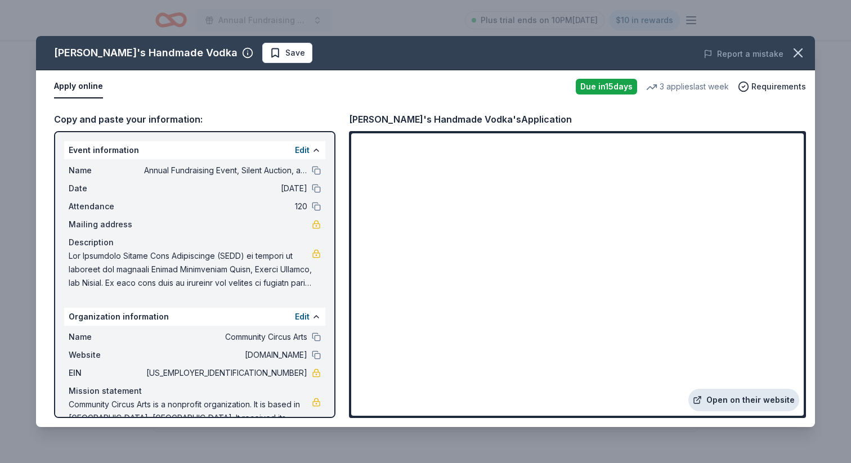
click at [721, 396] on link "Open on their website" at bounding box center [743, 400] width 111 height 23
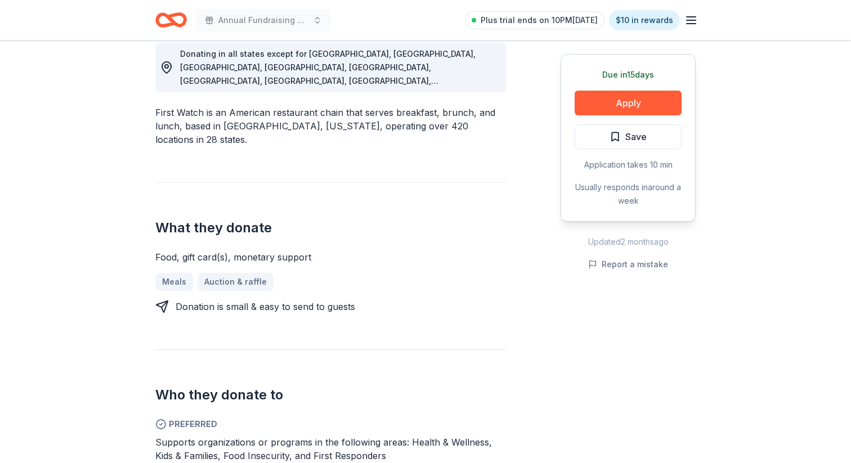
scroll to position [315, 0]
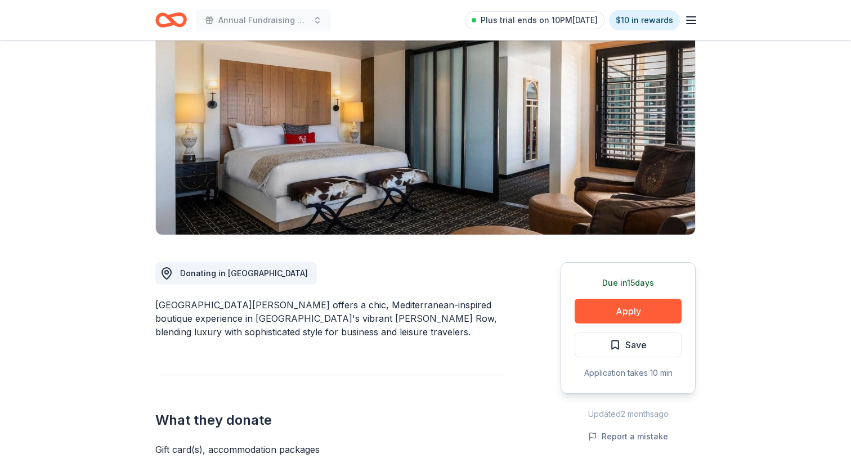
scroll to position [111, 0]
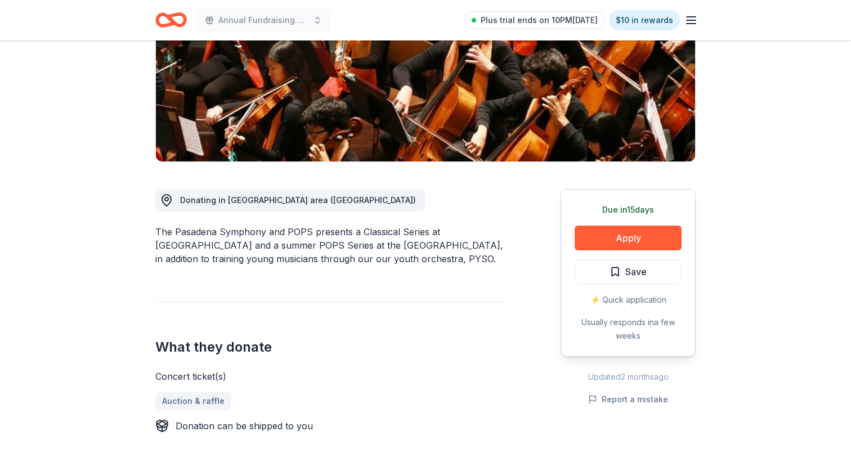
scroll to position [220, 0]
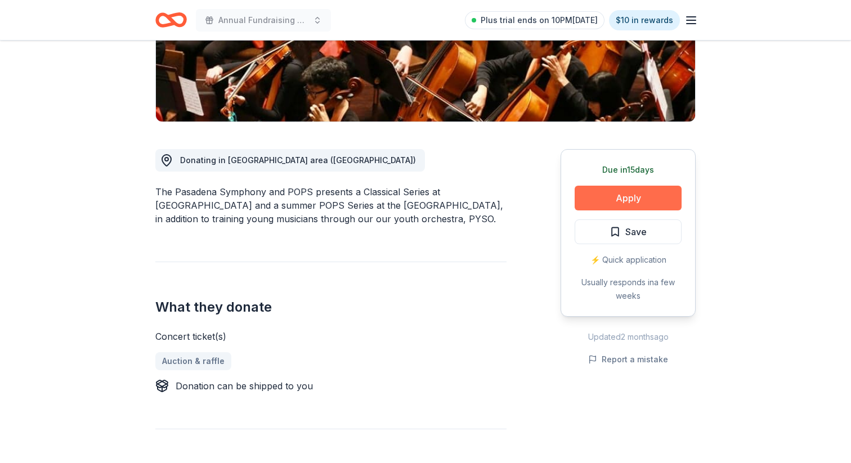
click at [618, 201] on button "Apply" at bounding box center [627, 198] width 107 height 25
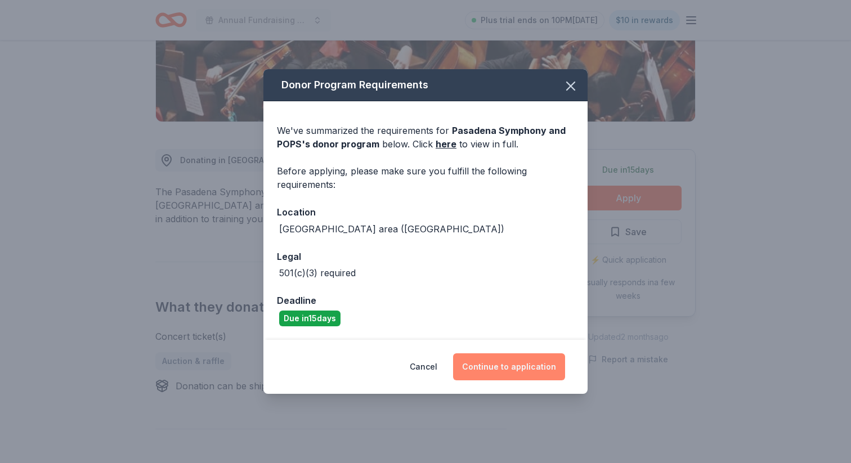
click at [480, 363] on button "Continue to application" at bounding box center [509, 366] width 112 height 27
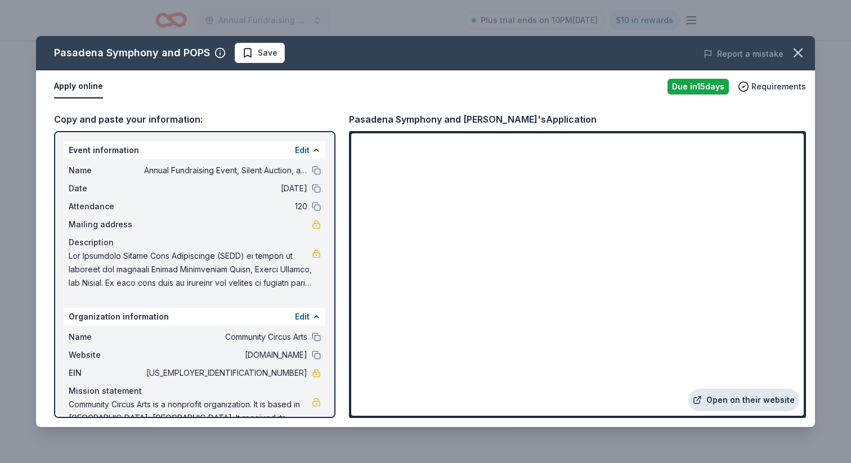
click at [732, 406] on link "Open on their website" at bounding box center [743, 400] width 111 height 23
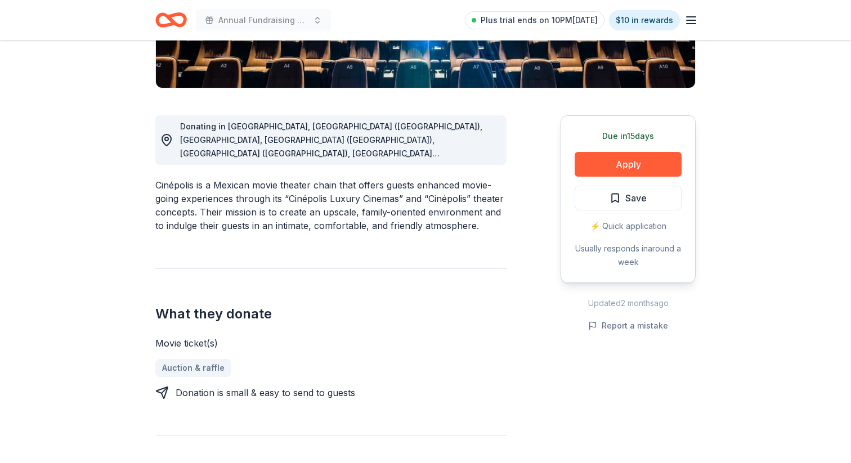
scroll to position [255, 0]
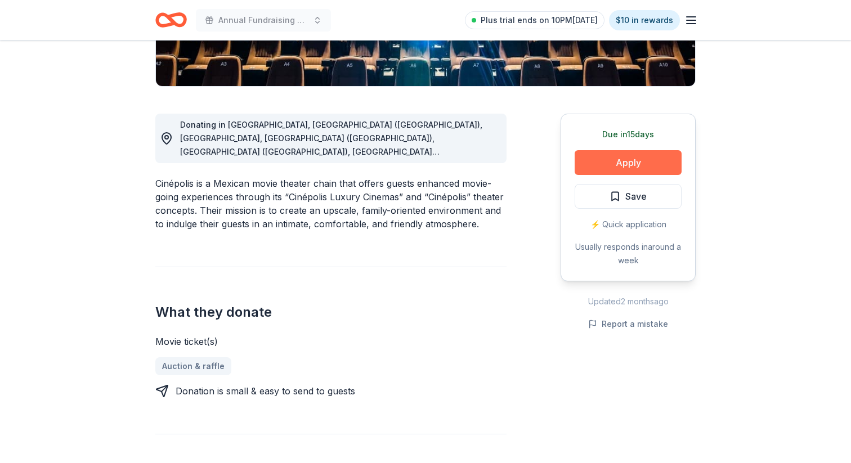
click at [610, 165] on button "Apply" at bounding box center [627, 162] width 107 height 25
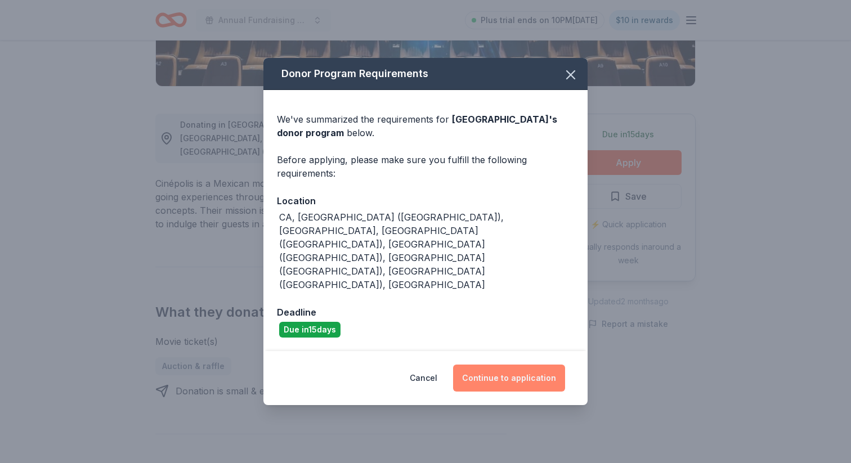
click at [523, 365] on button "Continue to application" at bounding box center [509, 378] width 112 height 27
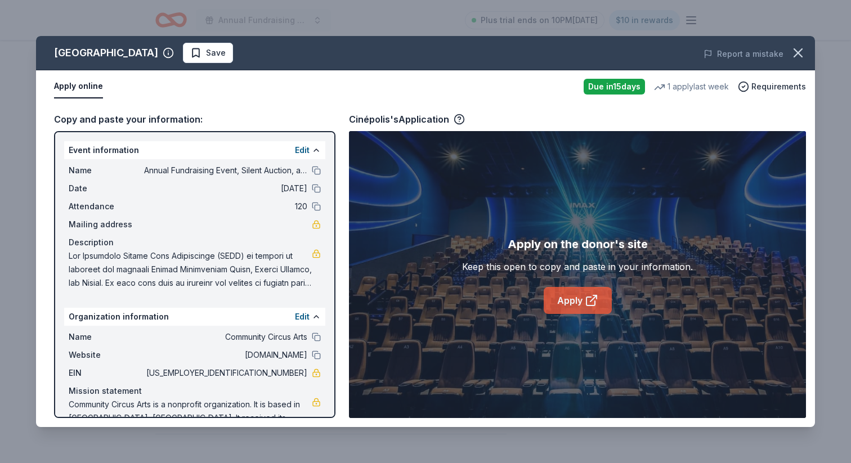
click at [572, 303] on link "Apply" at bounding box center [577, 300] width 68 height 27
click at [457, 119] on icon "button" at bounding box center [458, 119] width 11 height 11
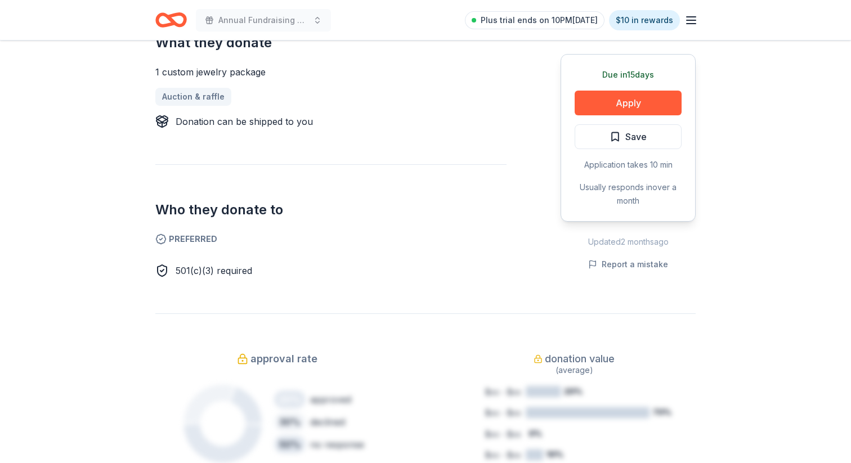
scroll to position [474, 0]
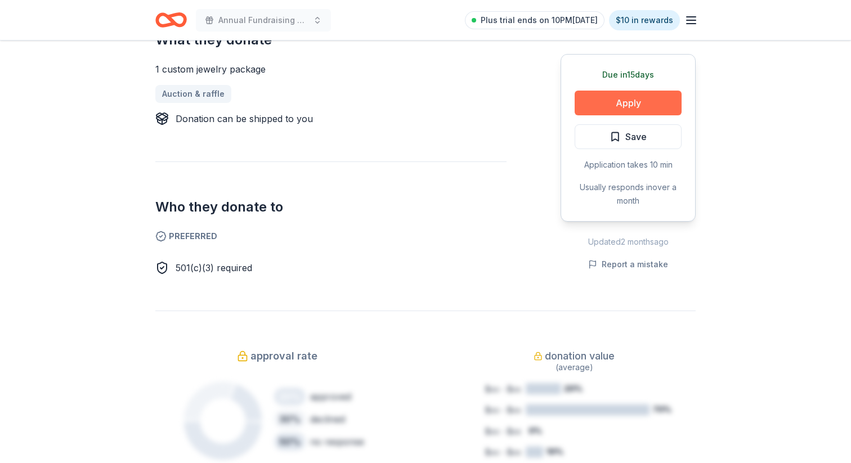
click at [595, 102] on button "Apply" at bounding box center [627, 103] width 107 height 25
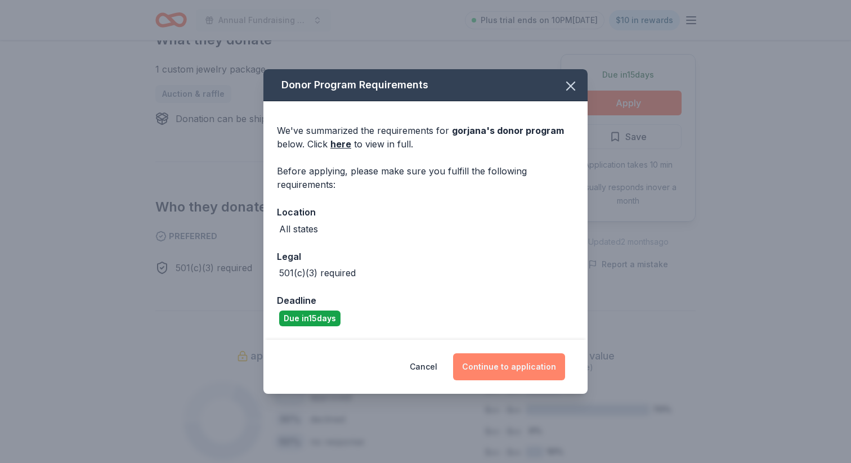
click at [507, 365] on button "Continue to application" at bounding box center [509, 366] width 112 height 27
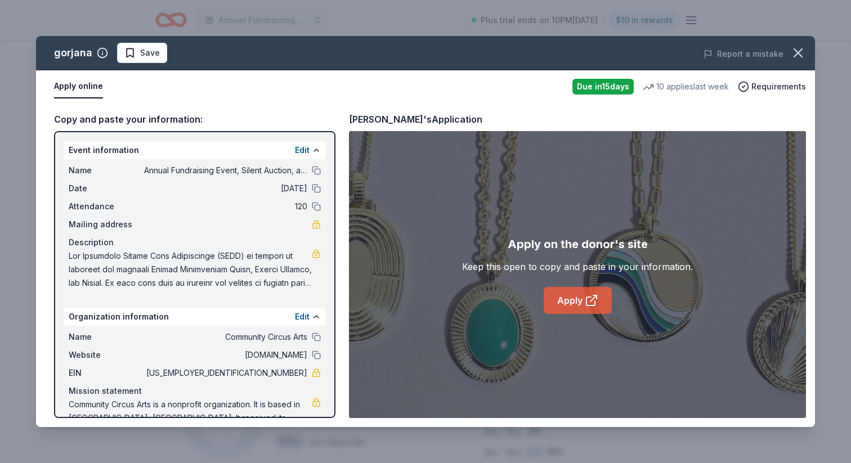
click at [577, 302] on link "Apply" at bounding box center [577, 300] width 68 height 27
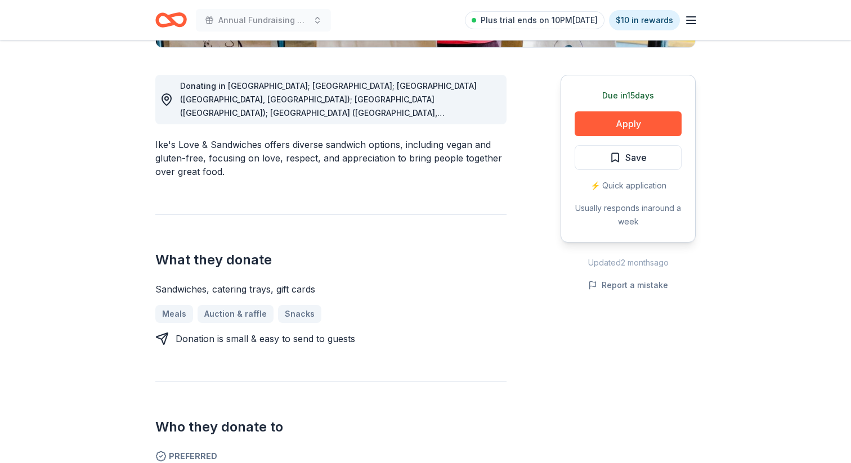
scroll to position [298, 0]
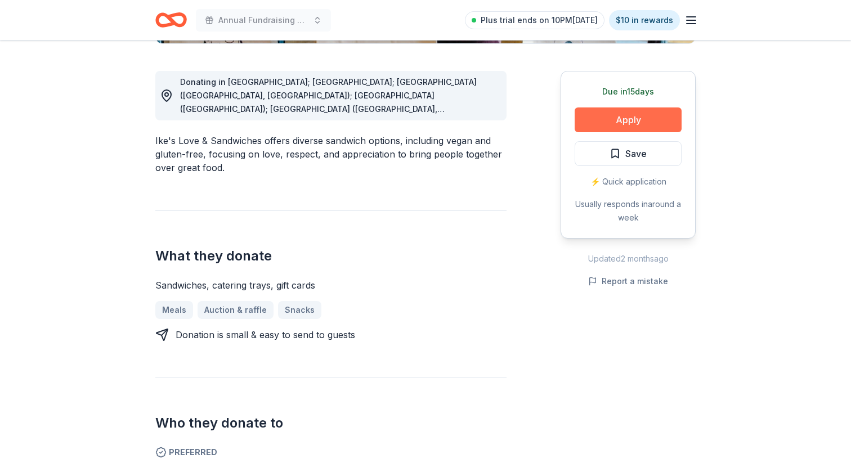
click at [601, 116] on button "Apply" at bounding box center [627, 119] width 107 height 25
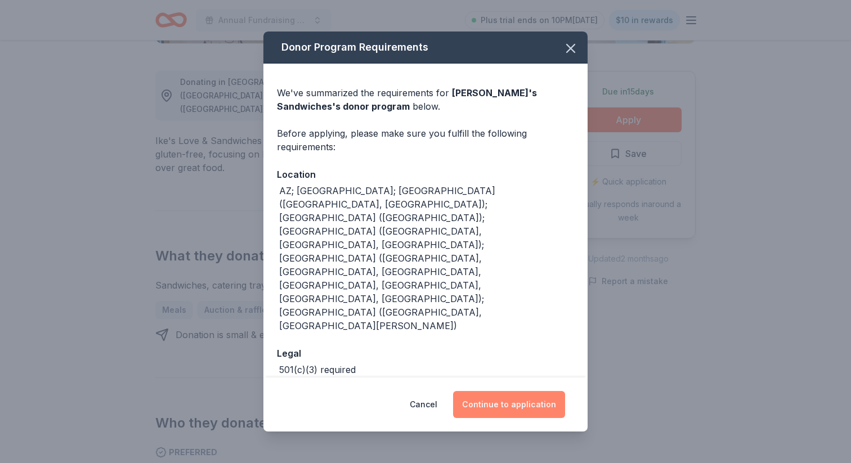
click at [499, 391] on button "Continue to application" at bounding box center [509, 404] width 112 height 27
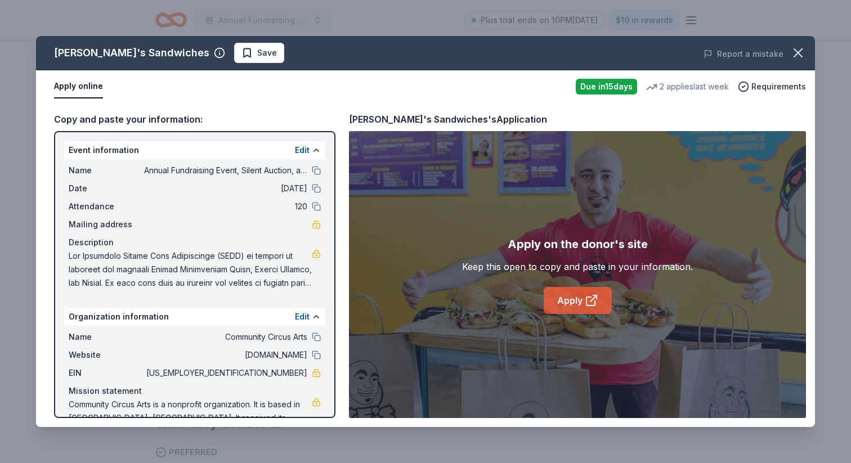
click at [575, 309] on link "Apply" at bounding box center [577, 300] width 68 height 27
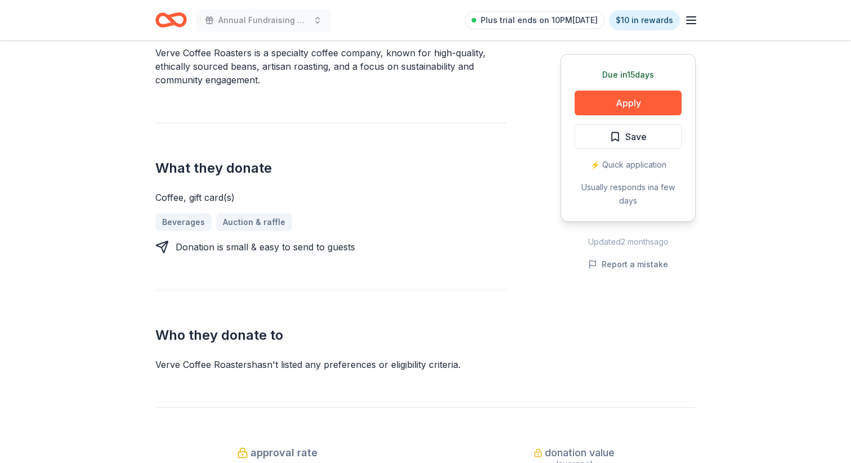
scroll to position [359, 0]
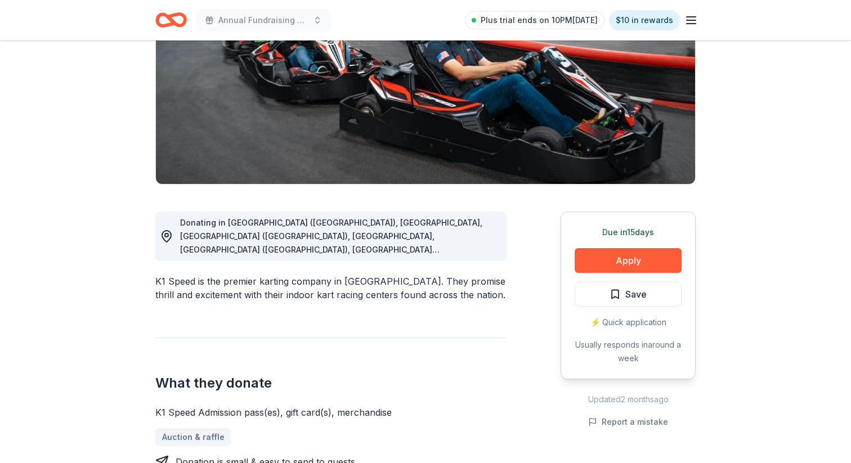
scroll to position [158, 0]
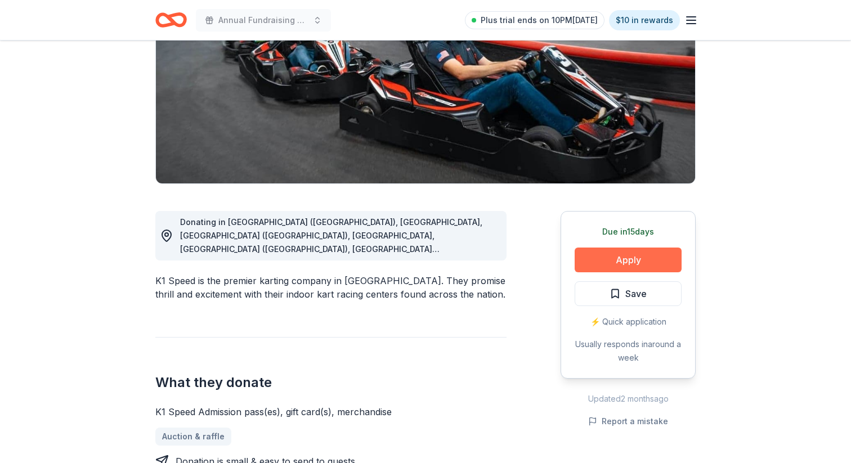
click at [606, 255] on button "Apply" at bounding box center [627, 260] width 107 height 25
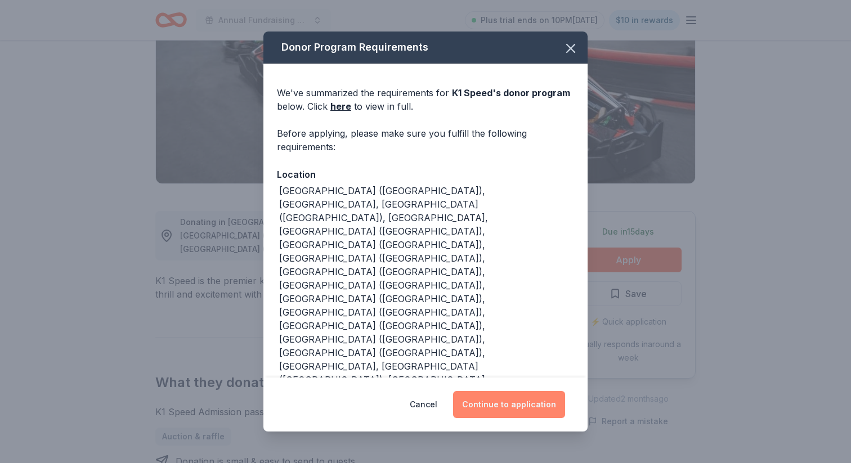
click at [492, 399] on button "Continue to application" at bounding box center [509, 404] width 112 height 27
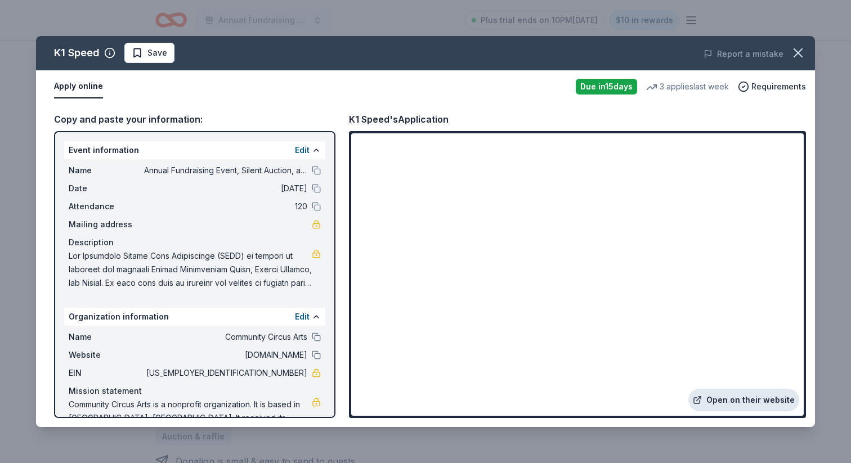
click at [747, 398] on link "Open on their website" at bounding box center [743, 400] width 111 height 23
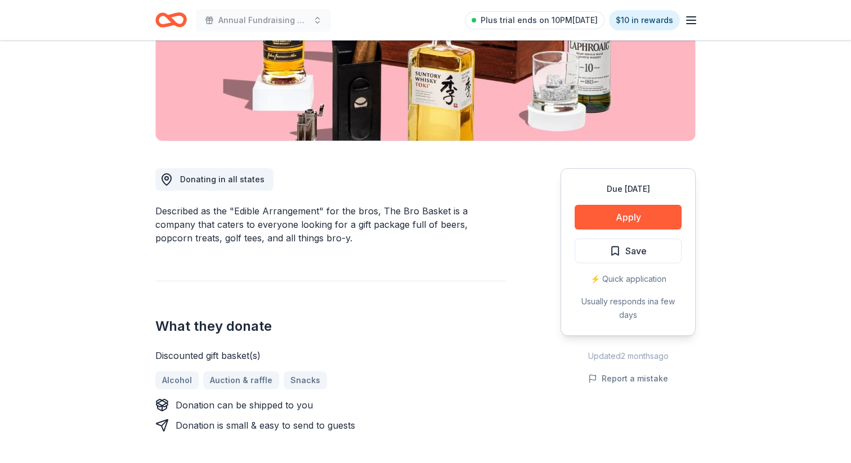
scroll to position [206, 0]
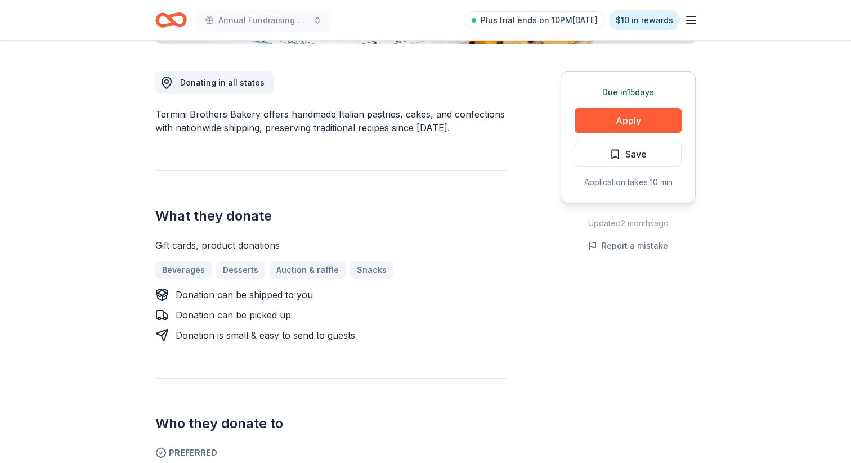
scroll to position [295, 0]
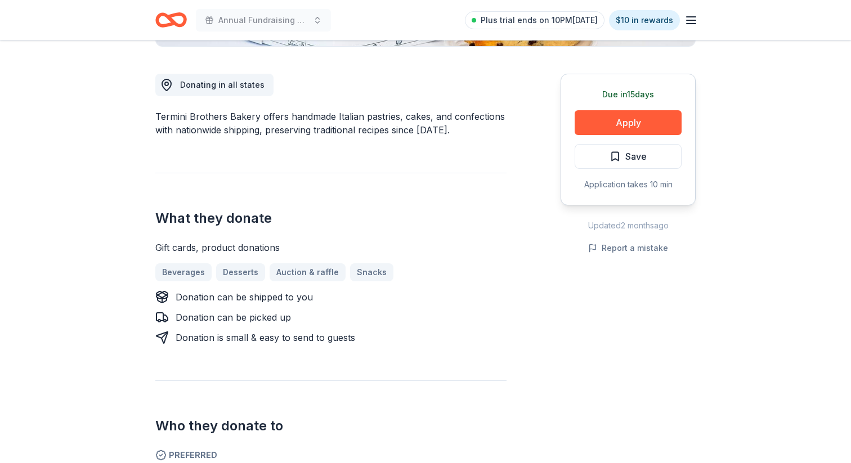
drag, startPoint x: 645, startPoint y: 120, endPoint x: 480, endPoint y: 308, distance: 249.5
click at [480, 308] on div "Donating in all states Termini Brothers Bakery offers handmade Italian pastries…" at bounding box center [425, 332] width 540 height 571
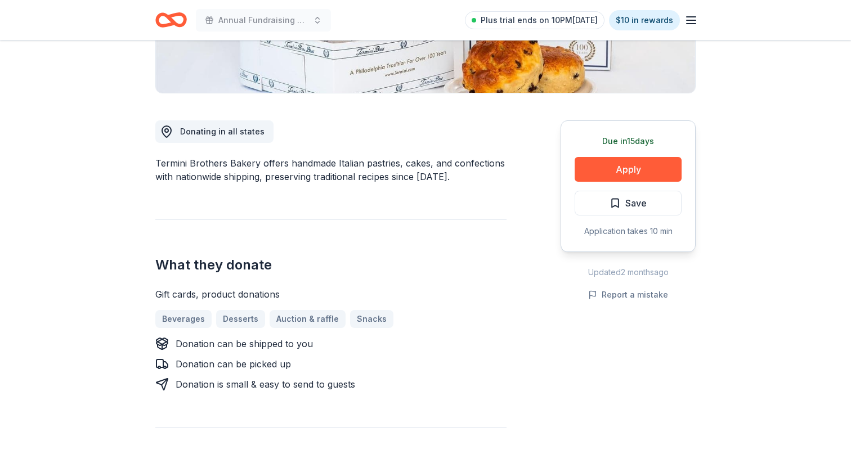
scroll to position [214, 0]
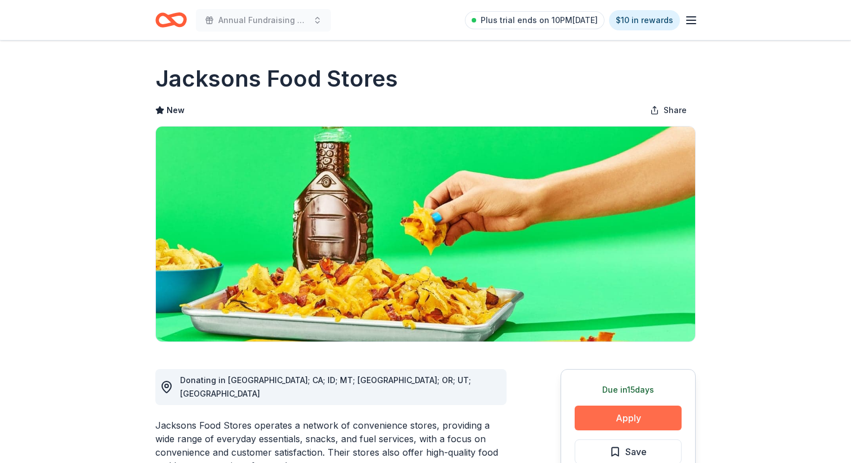
click at [599, 420] on button "Apply" at bounding box center [627, 418] width 107 height 25
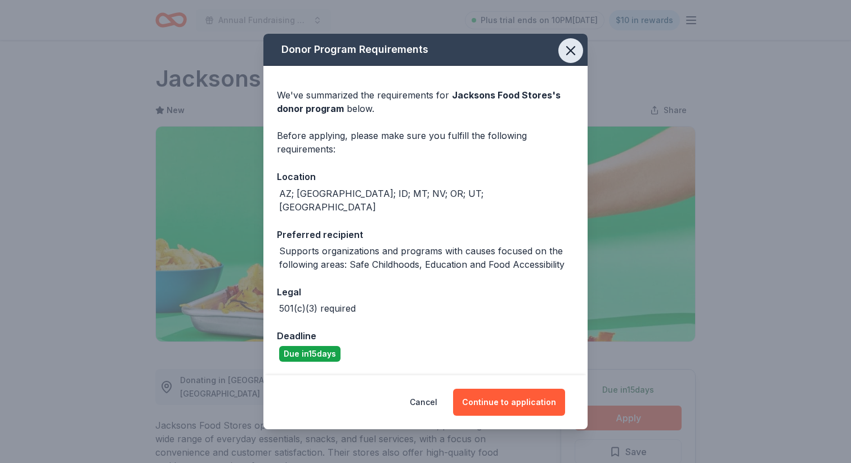
click at [571, 55] on icon "button" at bounding box center [570, 51] width 8 height 8
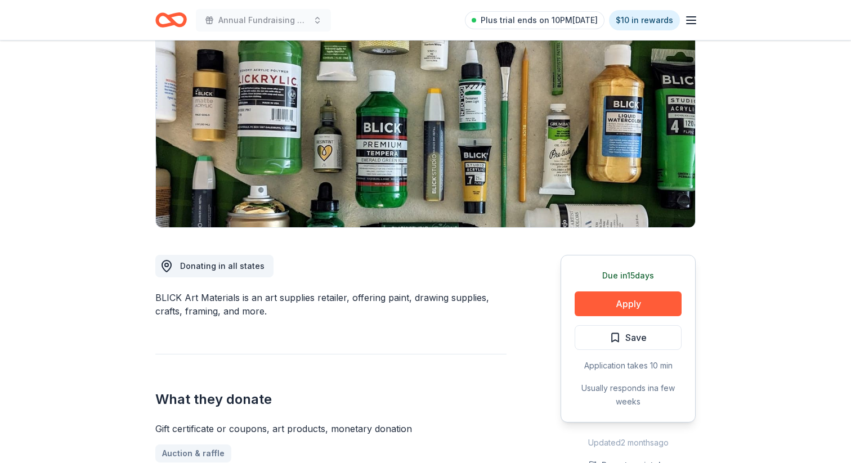
scroll to position [96, 0]
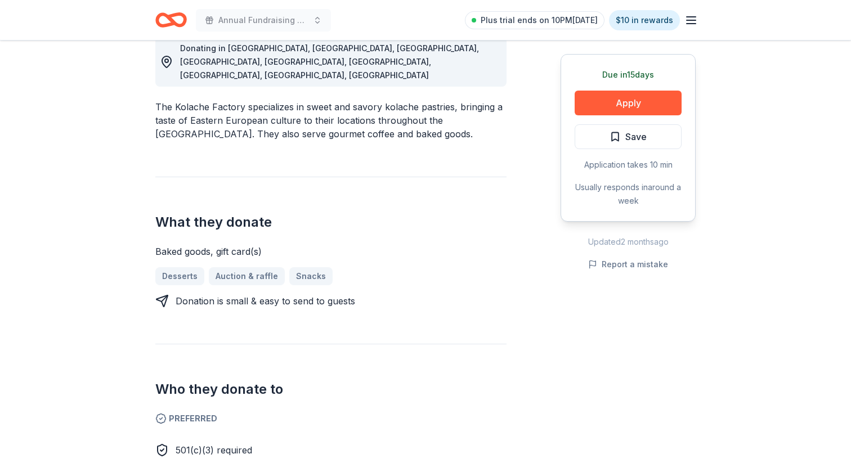
scroll to position [335, 0]
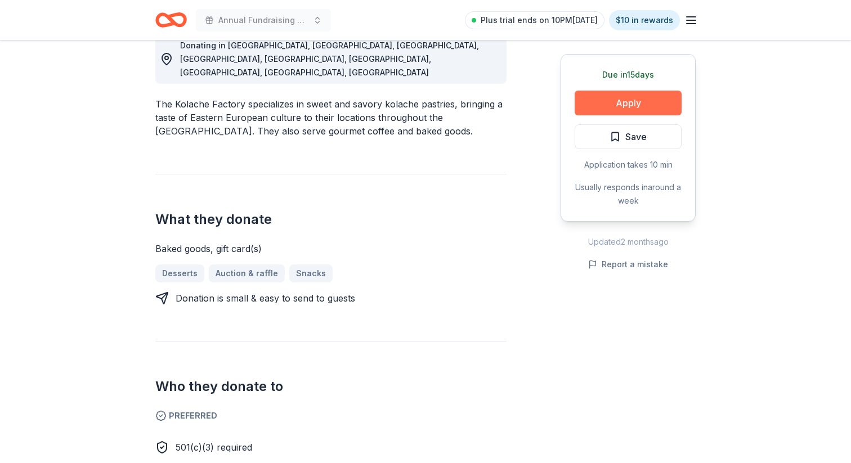
click at [631, 104] on button "Apply" at bounding box center [627, 103] width 107 height 25
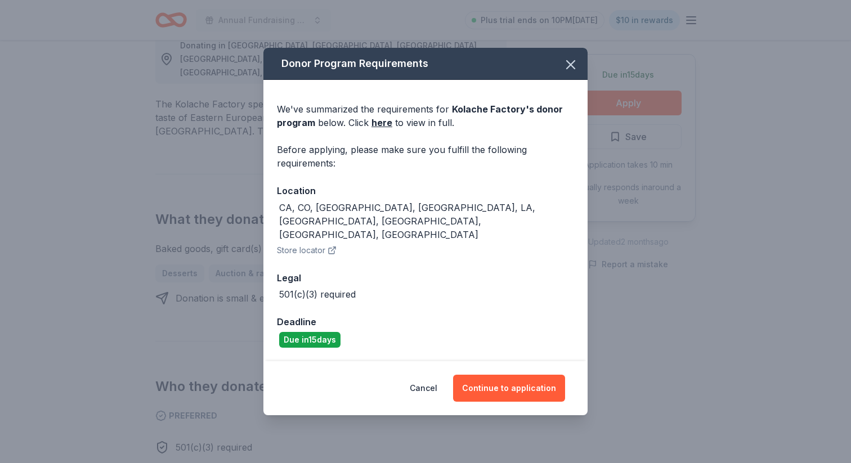
drag, startPoint x: 573, startPoint y: 77, endPoint x: 475, endPoint y: 192, distance: 151.6
click at [486, 190] on div "Donor Program Requirements We've summarized the requirements for Kolache Factor…" at bounding box center [425, 204] width 324 height 313
click at [381, 129] on link "here" at bounding box center [381, 123] width 21 height 14
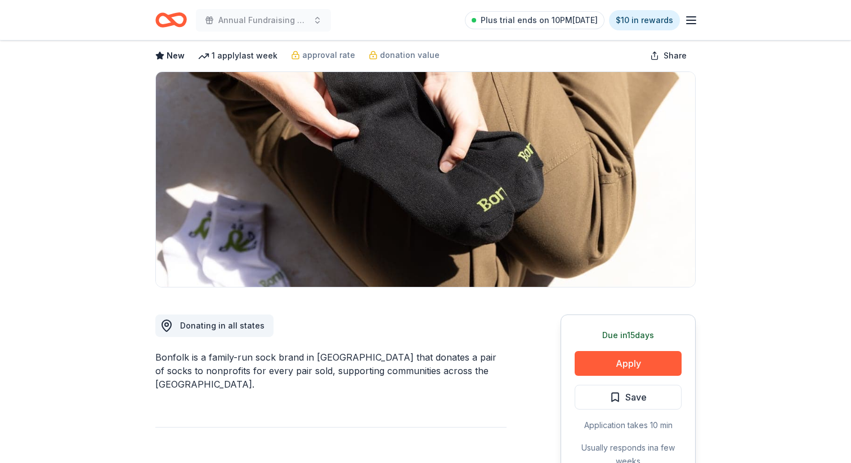
scroll to position [44, 0]
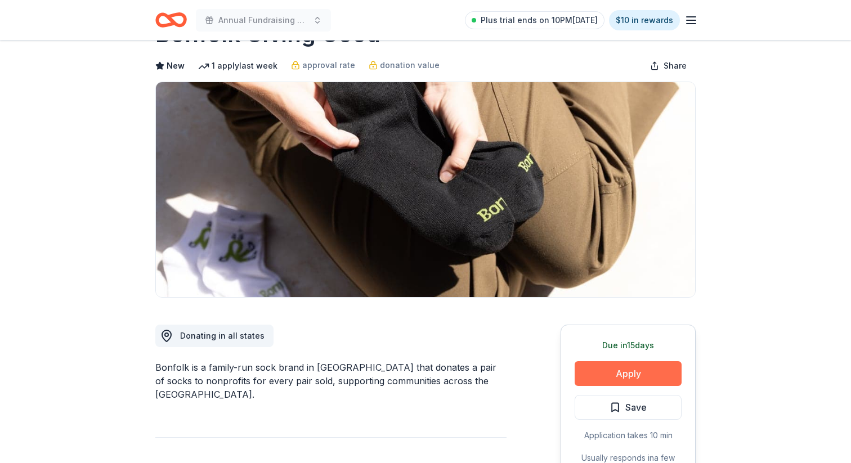
click at [631, 371] on button "Apply" at bounding box center [627, 373] width 107 height 25
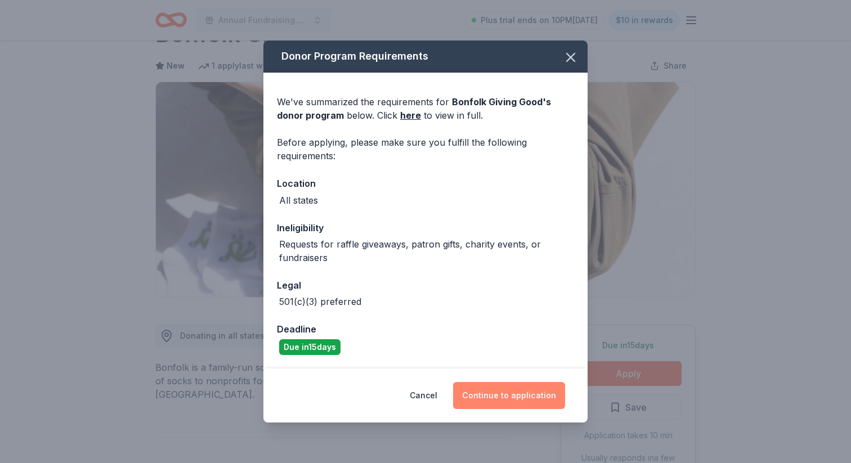
click at [530, 402] on button "Continue to application" at bounding box center [509, 395] width 112 height 27
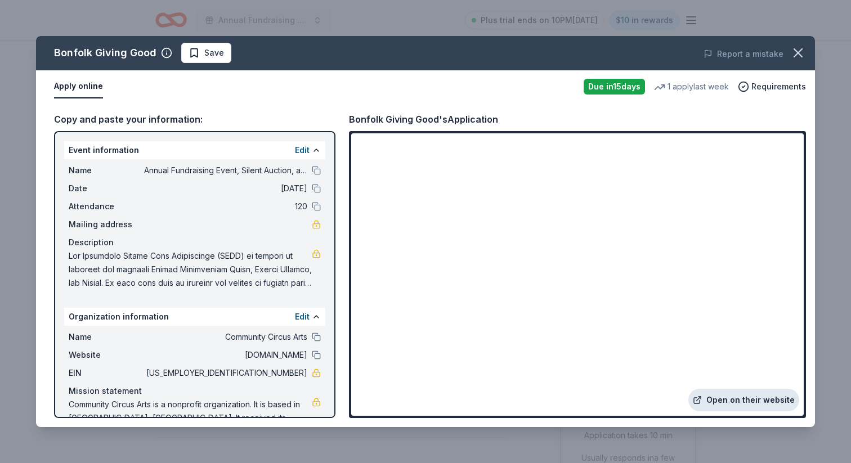
click at [742, 404] on link "Open on their website" at bounding box center [743, 400] width 111 height 23
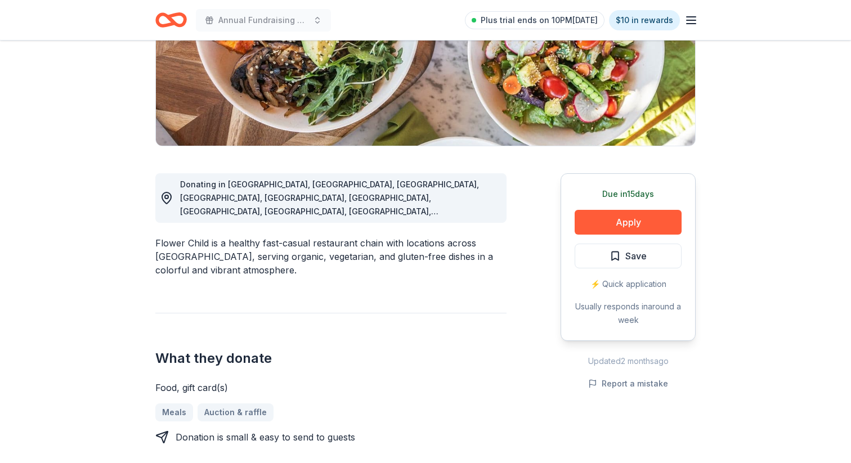
scroll to position [195, 0]
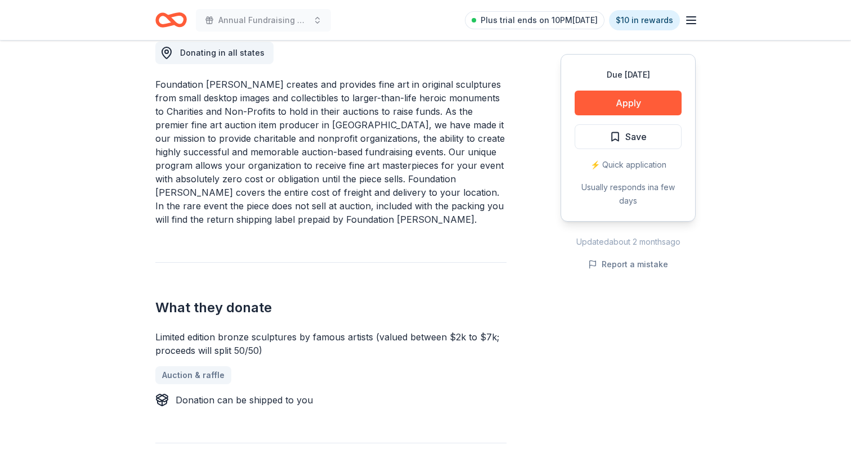
scroll to position [329, 0]
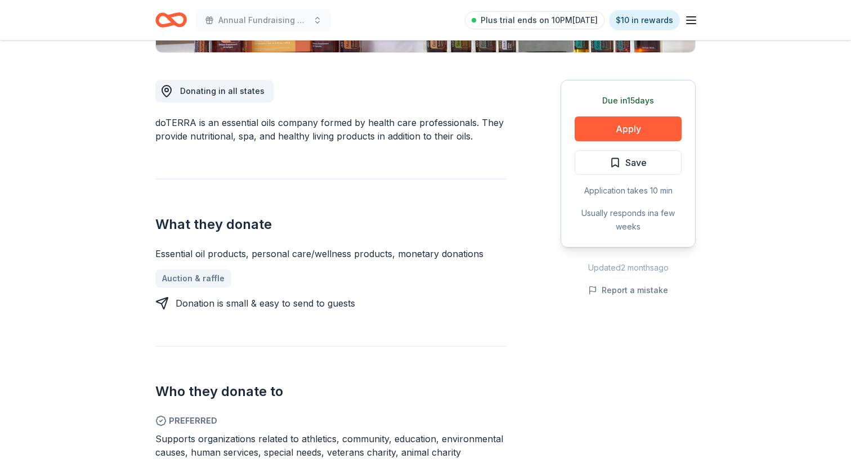
scroll to position [291, 0]
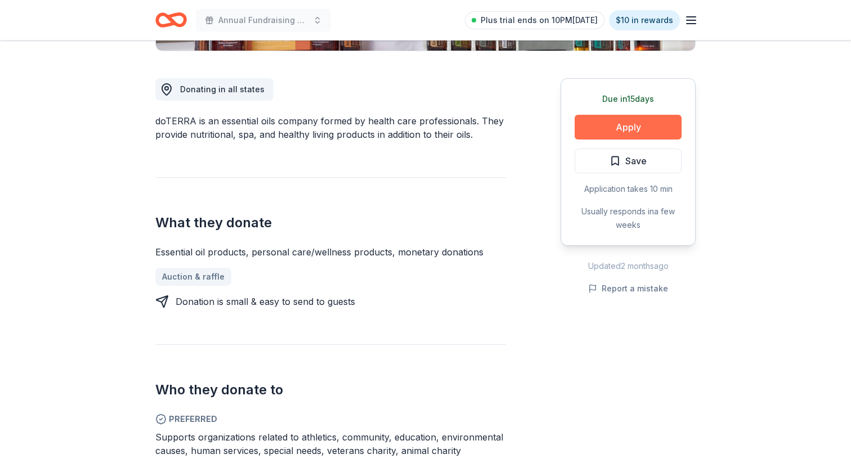
click at [631, 121] on button "Apply" at bounding box center [627, 127] width 107 height 25
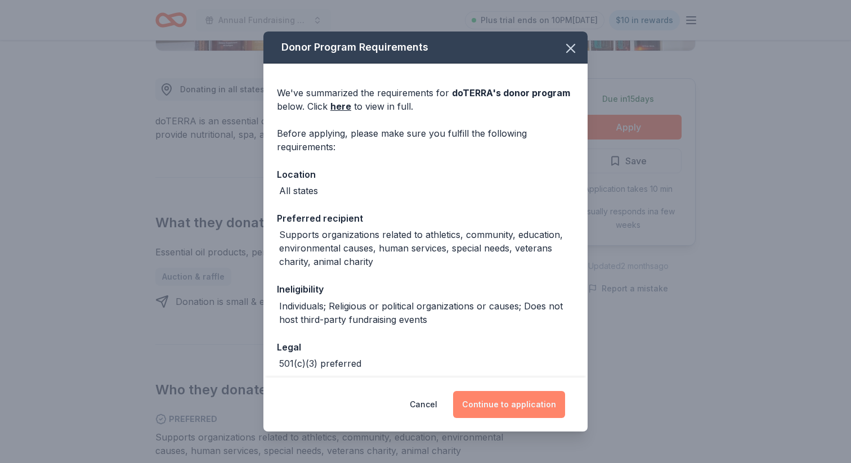
click at [501, 395] on button "Continue to application" at bounding box center [509, 404] width 112 height 27
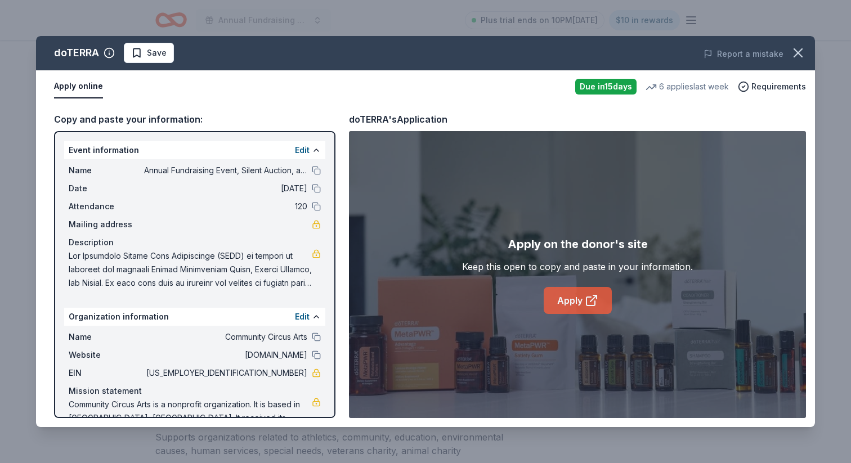
click at [561, 291] on link "Apply" at bounding box center [577, 300] width 68 height 27
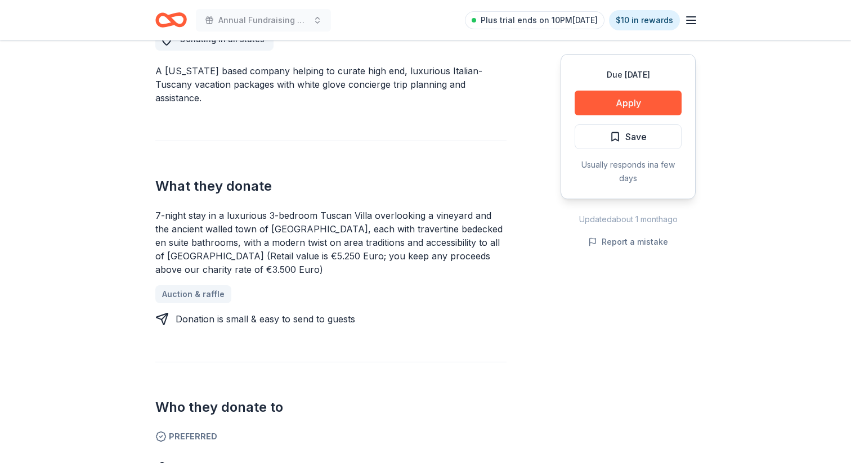
scroll to position [349, 0]
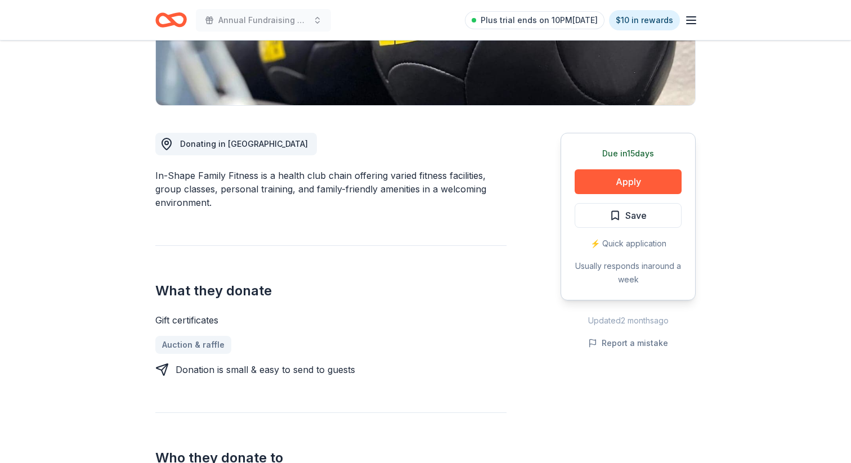
scroll to position [241, 0]
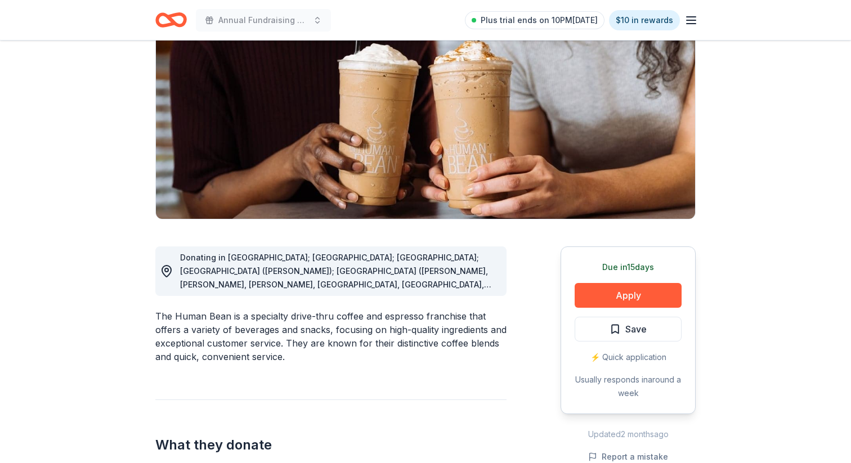
scroll to position [138, 0]
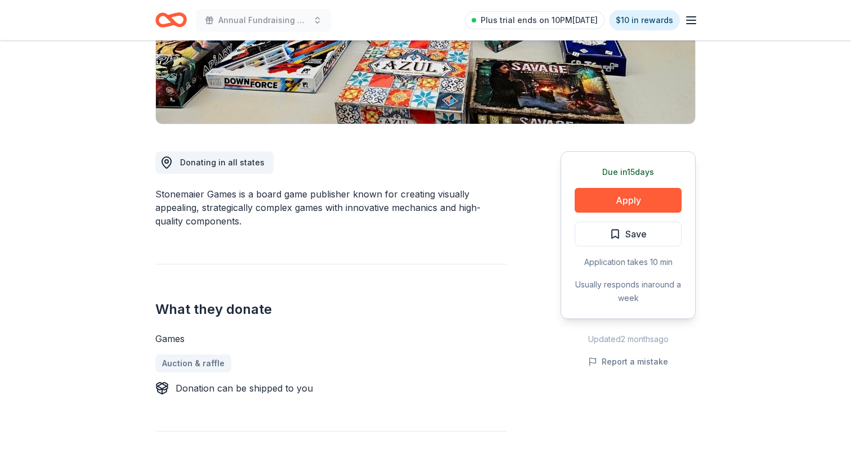
scroll to position [217, 0]
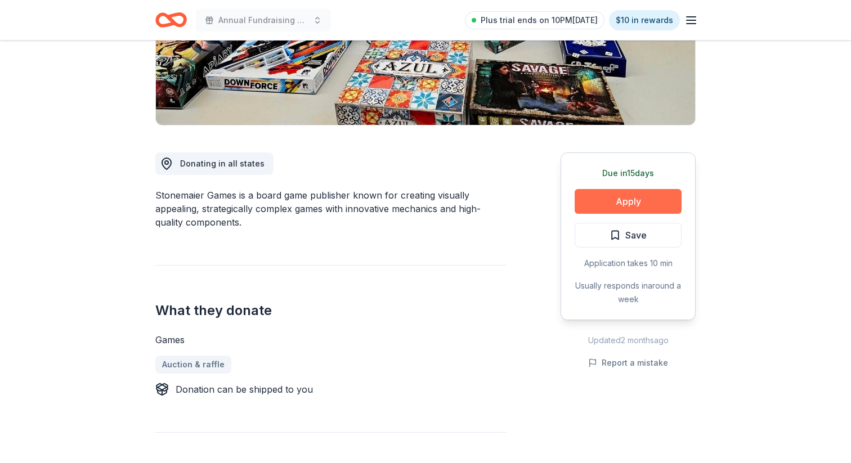
click at [593, 203] on button "Apply" at bounding box center [627, 201] width 107 height 25
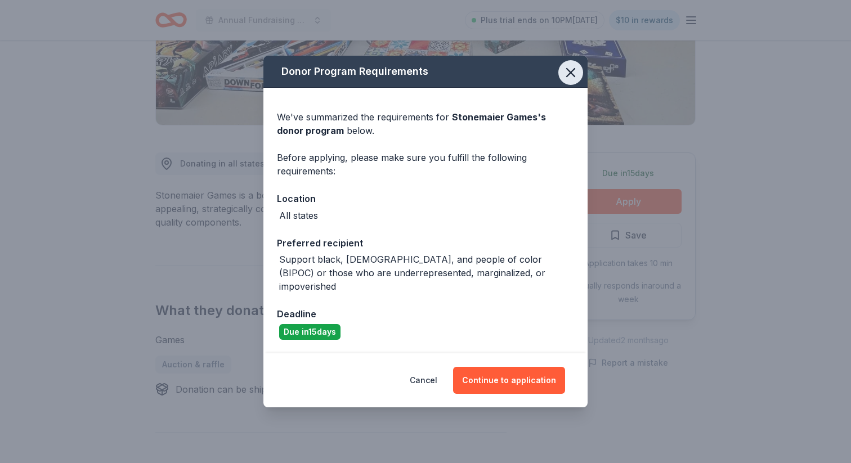
click at [566, 80] on icon "button" at bounding box center [571, 73] width 16 height 16
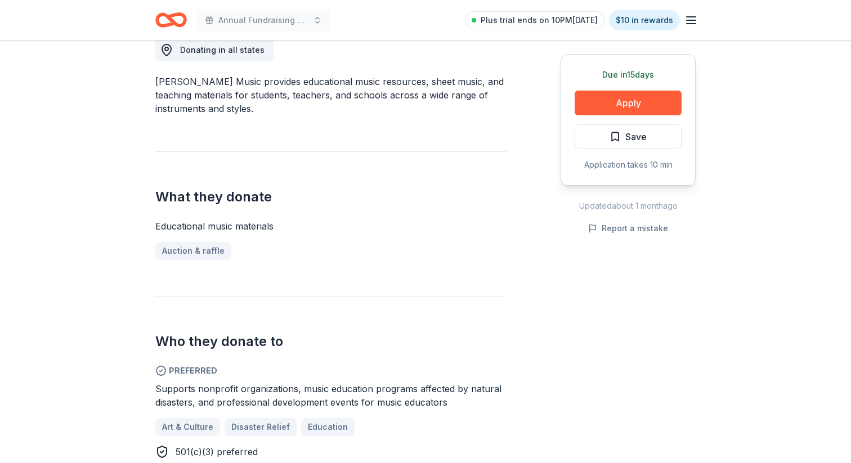
scroll to position [337, 0]
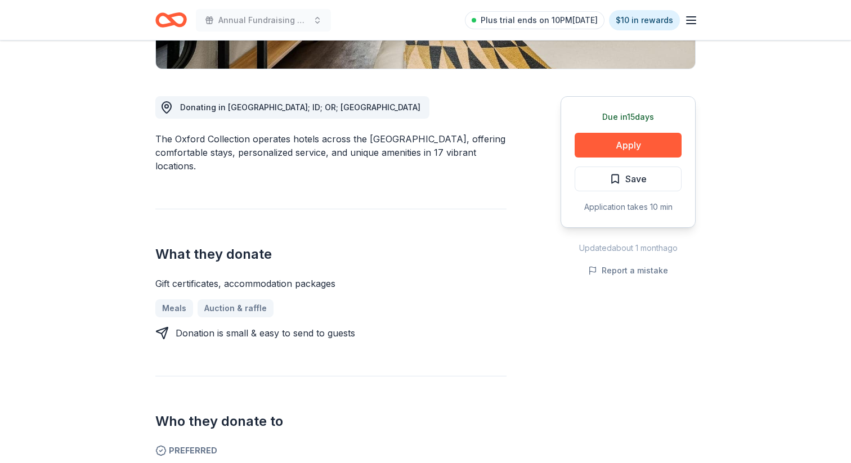
scroll to position [275, 0]
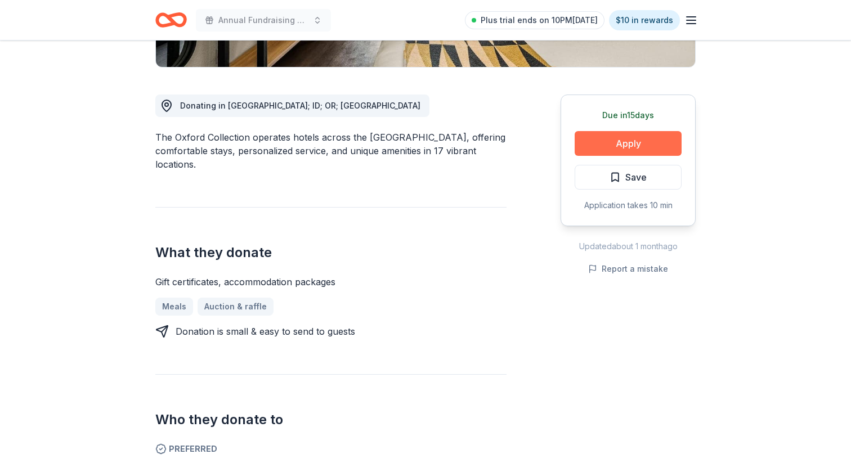
click at [648, 141] on button "Apply" at bounding box center [627, 143] width 107 height 25
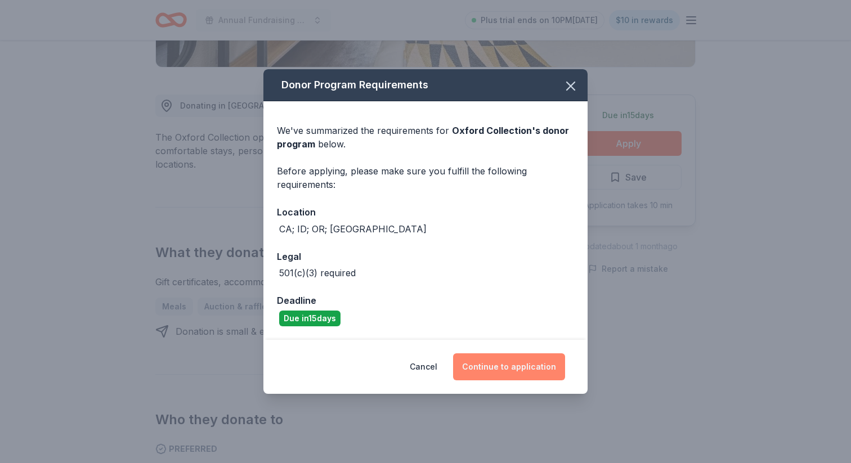
click at [540, 374] on button "Continue to application" at bounding box center [509, 366] width 112 height 27
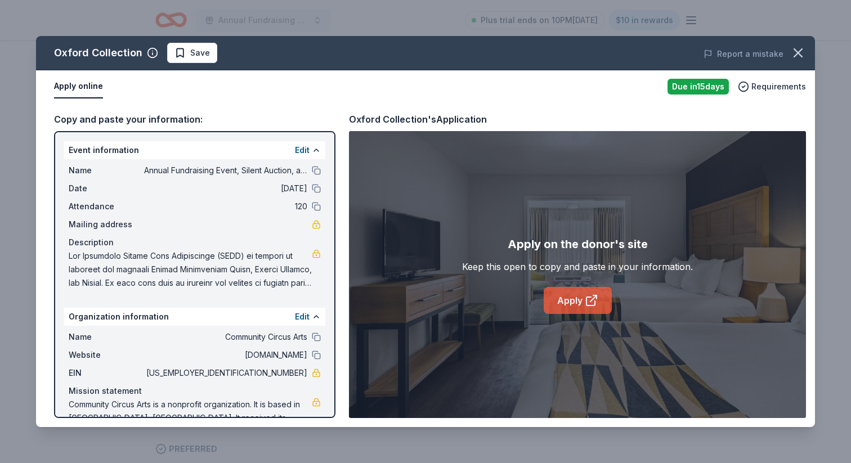
click at [575, 301] on link "Apply" at bounding box center [577, 300] width 68 height 27
